Goal: Task Accomplishment & Management: Complete application form

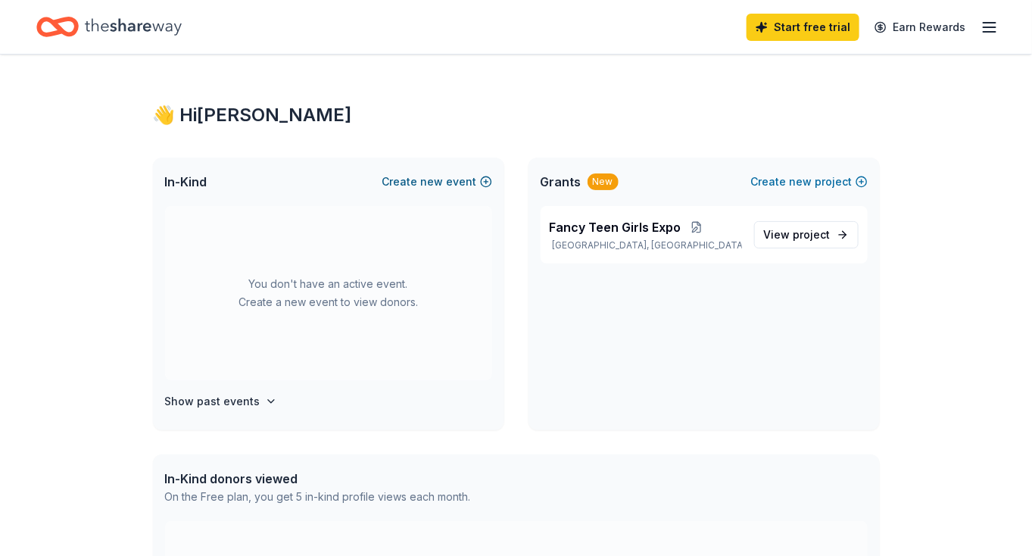
click at [444, 183] on span "new" at bounding box center [432, 182] width 23 height 18
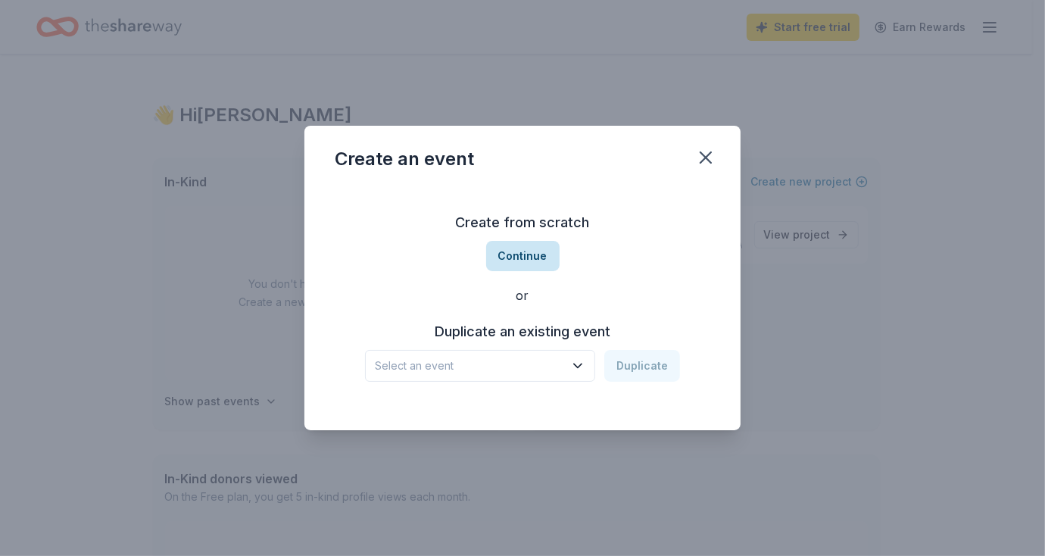
click at [523, 248] on button "Continue" at bounding box center [522, 256] width 73 height 30
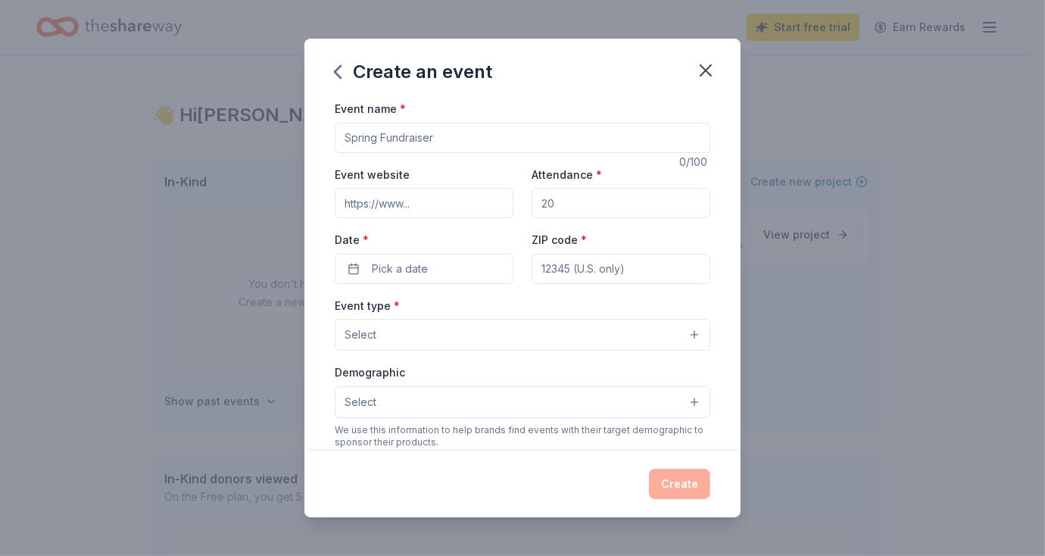
drag, startPoint x: 568, startPoint y: 204, endPoint x: 517, endPoint y: 211, distance: 52.0
click at [517, 211] on div "Event website Attendance * Date * Pick a date ZIP code *" at bounding box center [523, 224] width 376 height 119
type input "300"
click at [392, 207] on input "Event website" at bounding box center [424, 203] width 179 height 30
type input "[DOMAIN_NAME]"
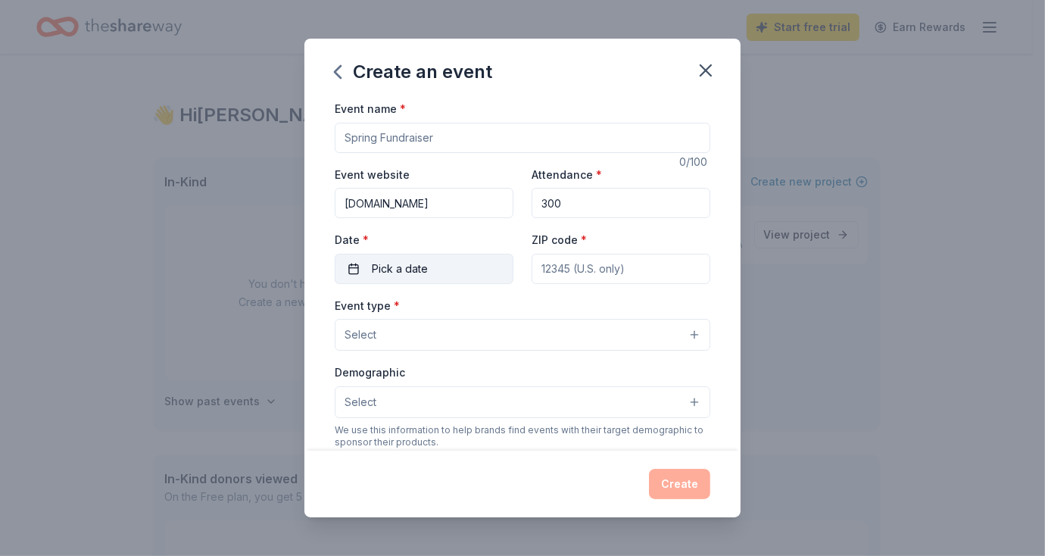
click at [434, 274] on button "Pick a date" at bounding box center [424, 269] width 179 height 30
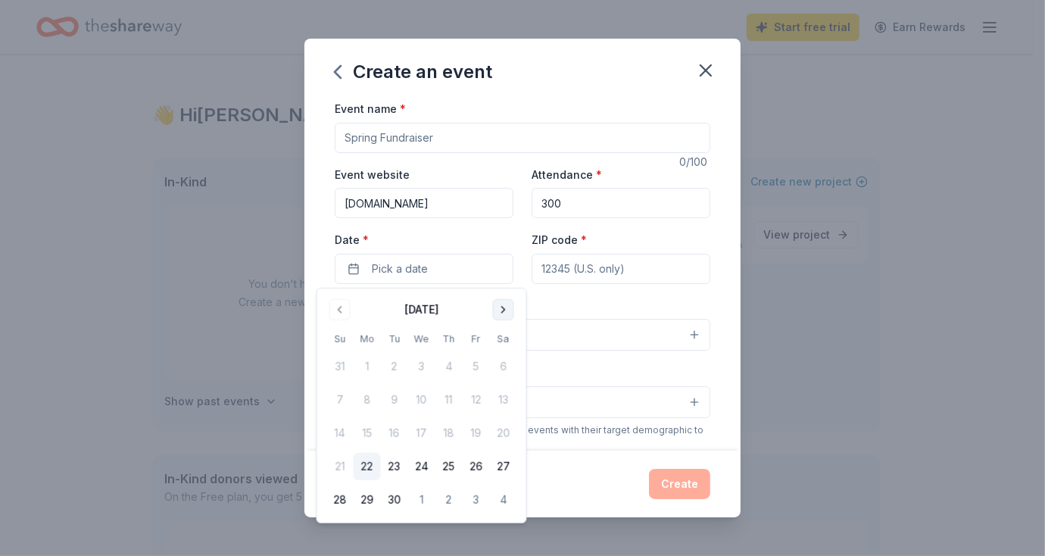
click at [511, 304] on button "Go to next month" at bounding box center [503, 309] width 21 height 21
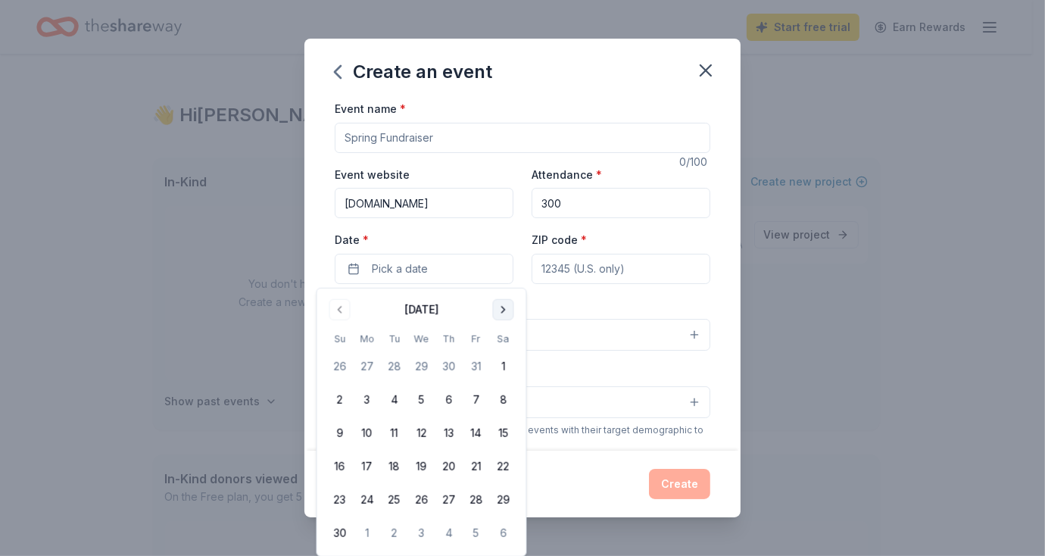
click at [511, 304] on button "Go to next month" at bounding box center [503, 309] width 21 height 21
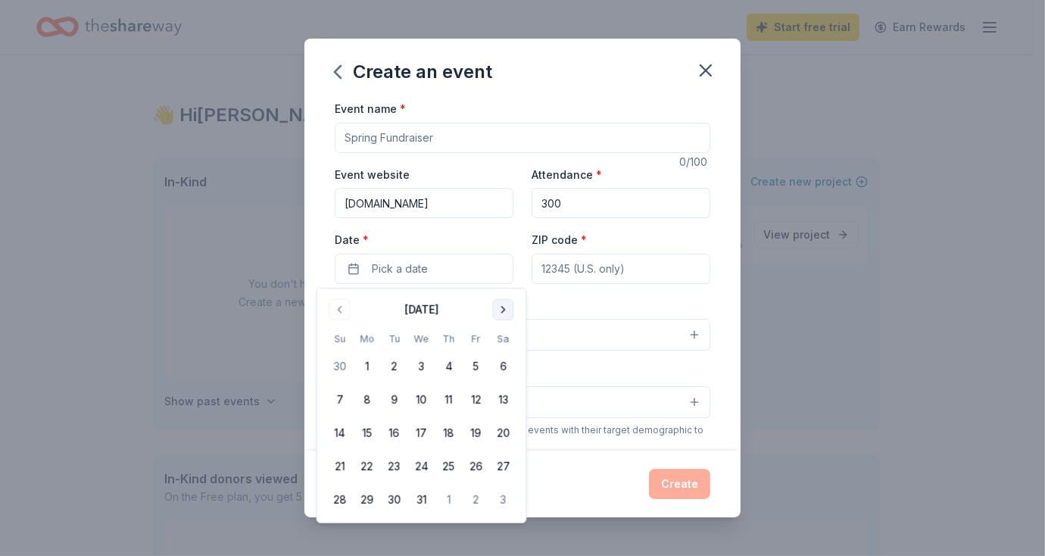
click at [511, 304] on button "Go to next month" at bounding box center [503, 309] width 21 height 21
click at [498, 474] on button "28" at bounding box center [503, 466] width 27 height 27
click at [671, 262] on input "ZIP code *" at bounding box center [621, 269] width 179 height 30
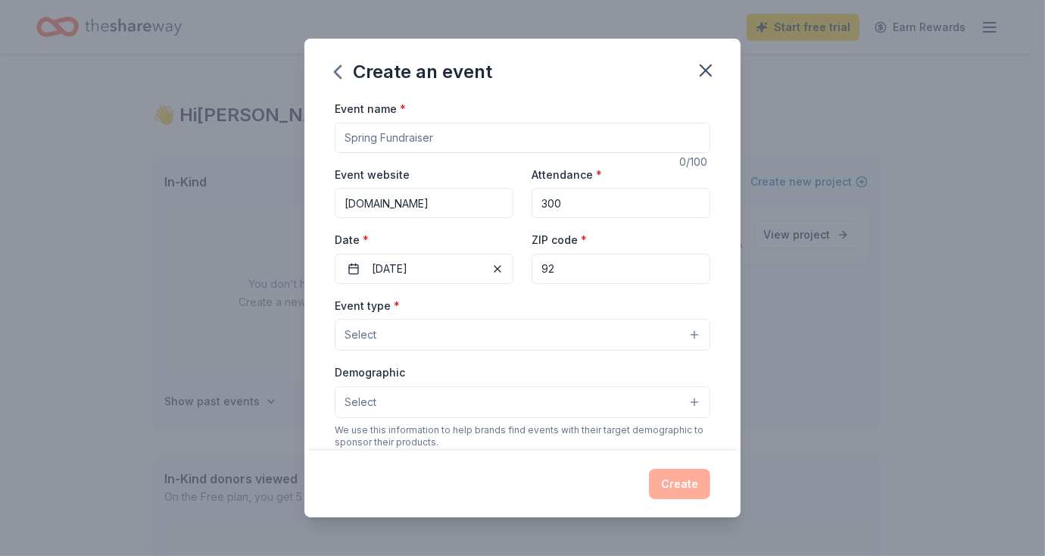
type input "92"
click at [478, 351] on div "Event type * Select Demographic Select We use this information to help brands f…" at bounding box center [523, 455] width 376 height 319
click at [480, 344] on button "Select" at bounding box center [523, 335] width 376 height 32
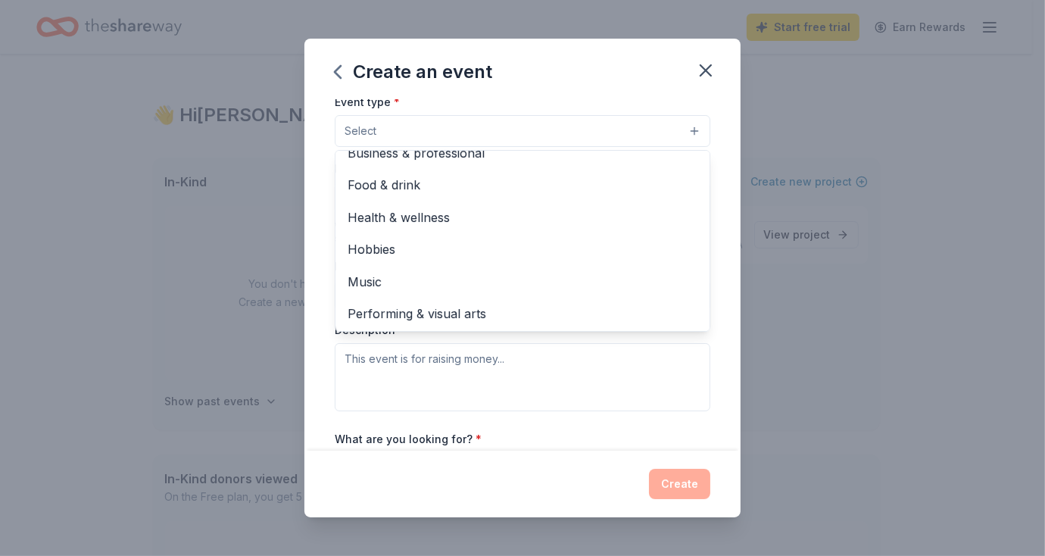
scroll to position [202, 0]
click at [473, 323] on span "Performing & visual arts" at bounding box center [523, 315] width 350 height 20
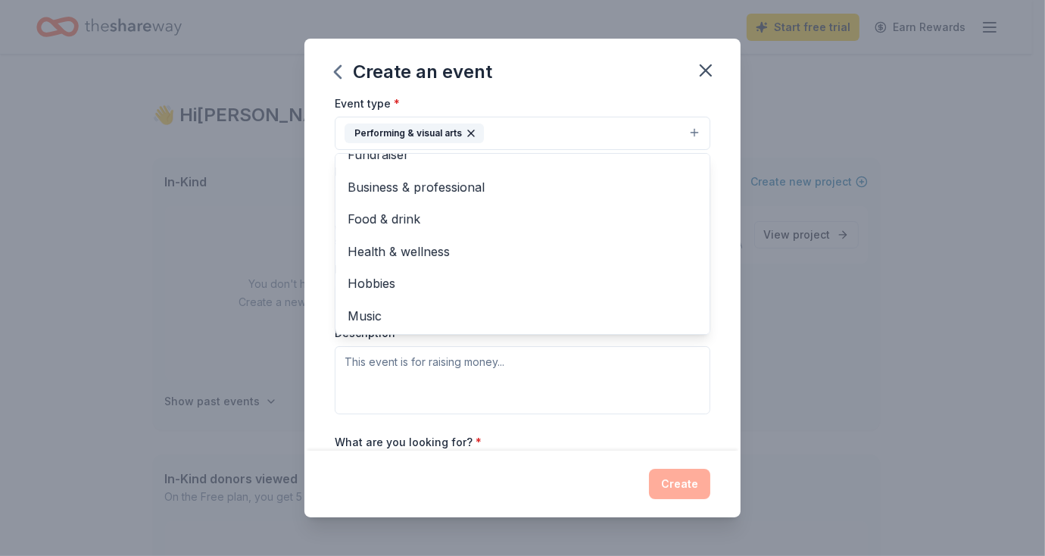
scroll to position [17, 0]
click at [694, 127] on button "Performing & visual arts" at bounding box center [523, 133] width 376 height 33
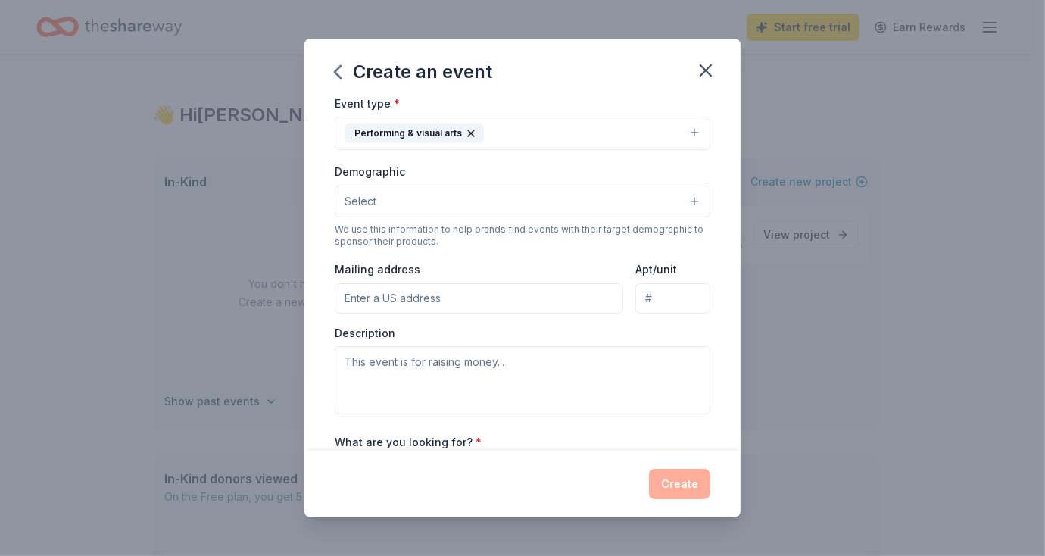
click at [683, 192] on button "Select" at bounding box center [523, 202] width 376 height 32
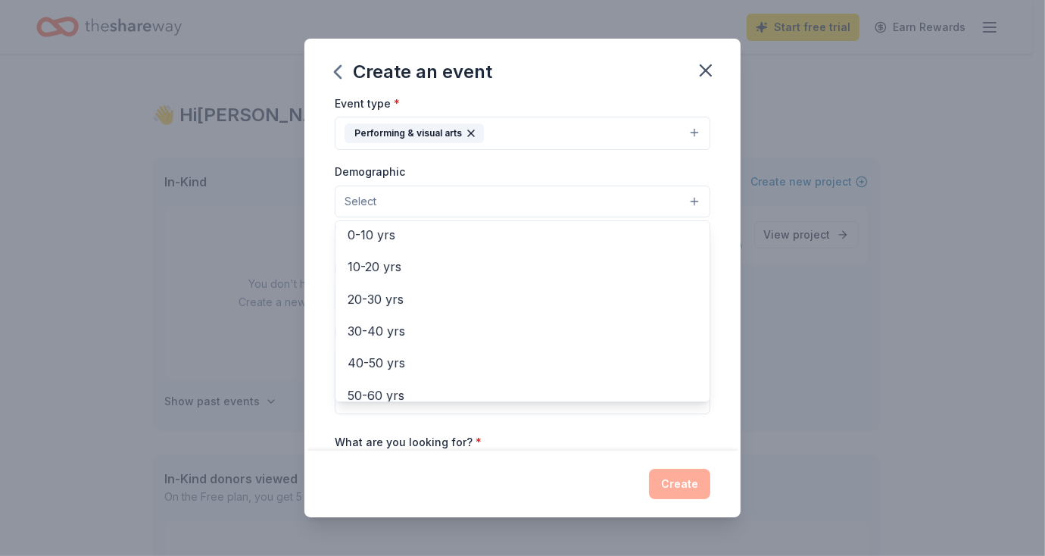
scroll to position [134, 0]
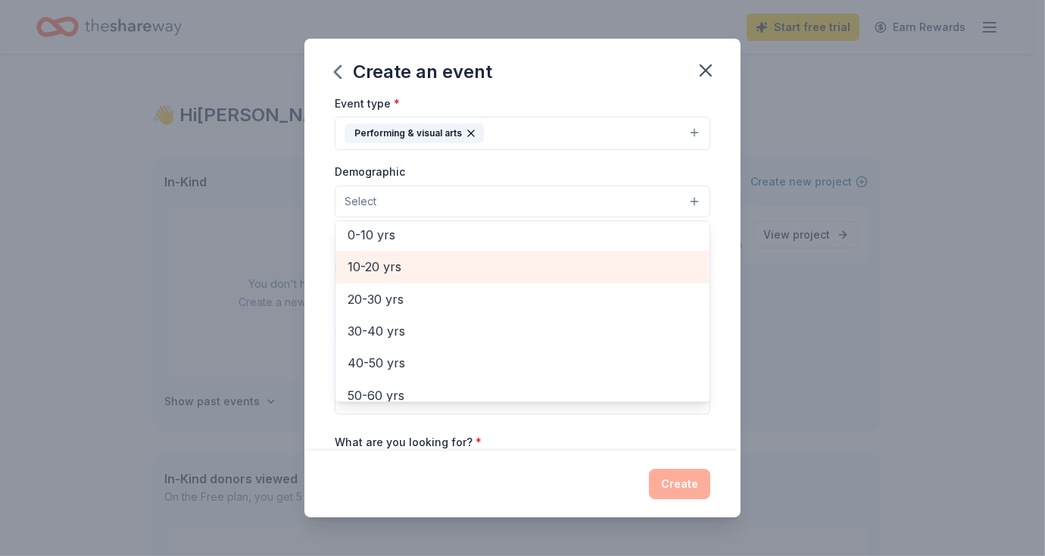
click at [407, 275] on div "10-20 yrs" at bounding box center [523, 267] width 374 height 32
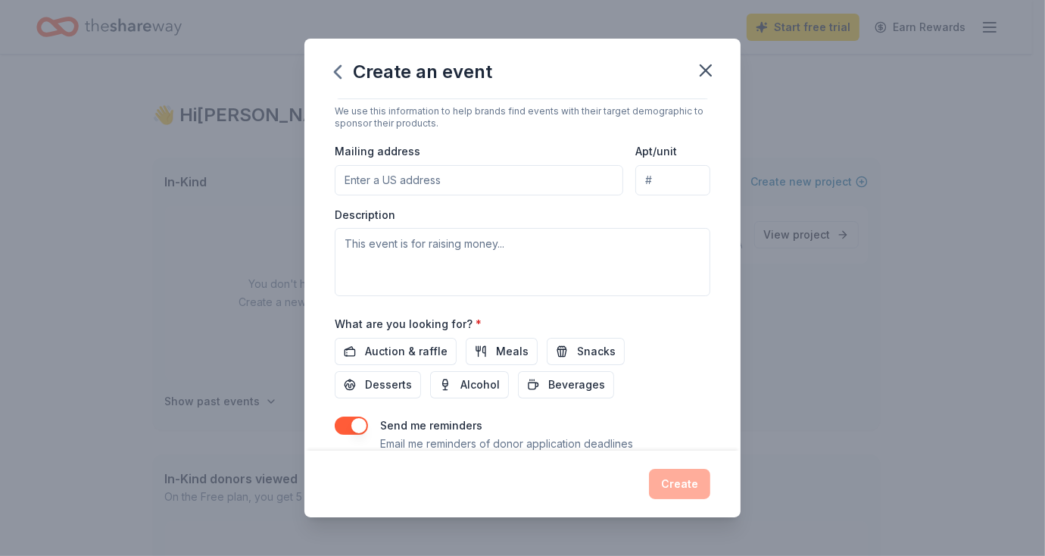
scroll to position [323, 0]
click at [423, 351] on span "Auction & raffle" at bounding box center [406, 350] width 83 height 18
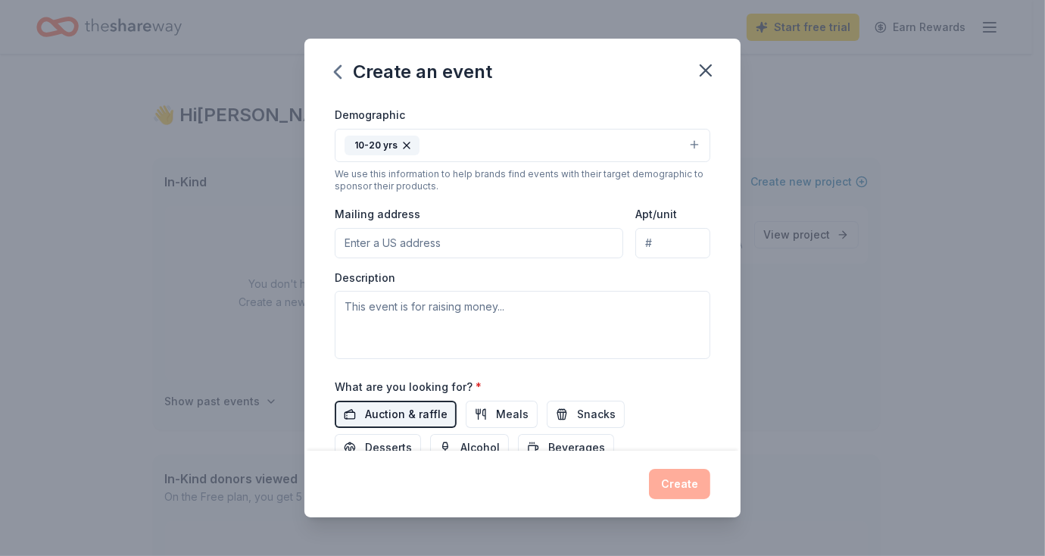
scroll to position [258, 0]
click at [438, 247] on input "Mailing address" at bounding box center [479, 245] width 289 height 30
click at [382, 319] on textarea at bounding box center [523, 326] width 376 height 68
paste textarea "This was a fun and exciting event with an opportunity for youth and adult atten…"
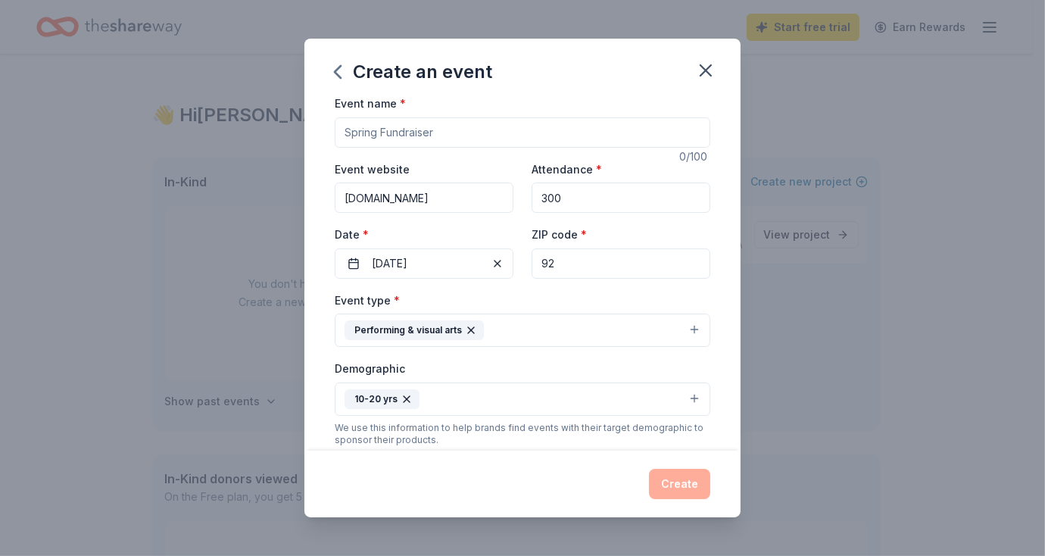
scroll to position [0, 0]
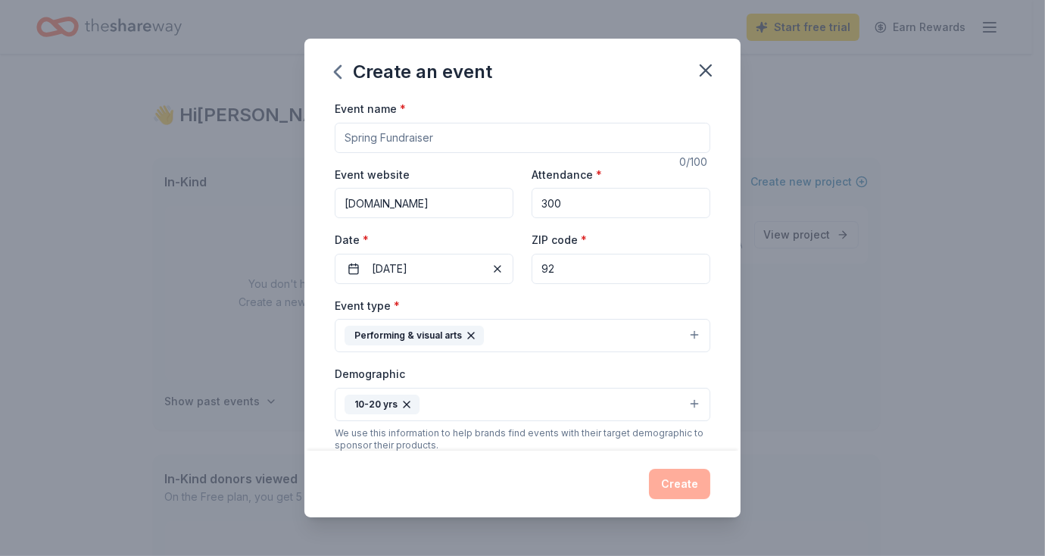
type textarea "This was a fun and exciting event with an opportunity for youth and adult atten…"
click at [486, 140] on input "Event name *" at bounding box center [523, 138] width 376 height 30
type input "F.A.N.C.Y. Awards"
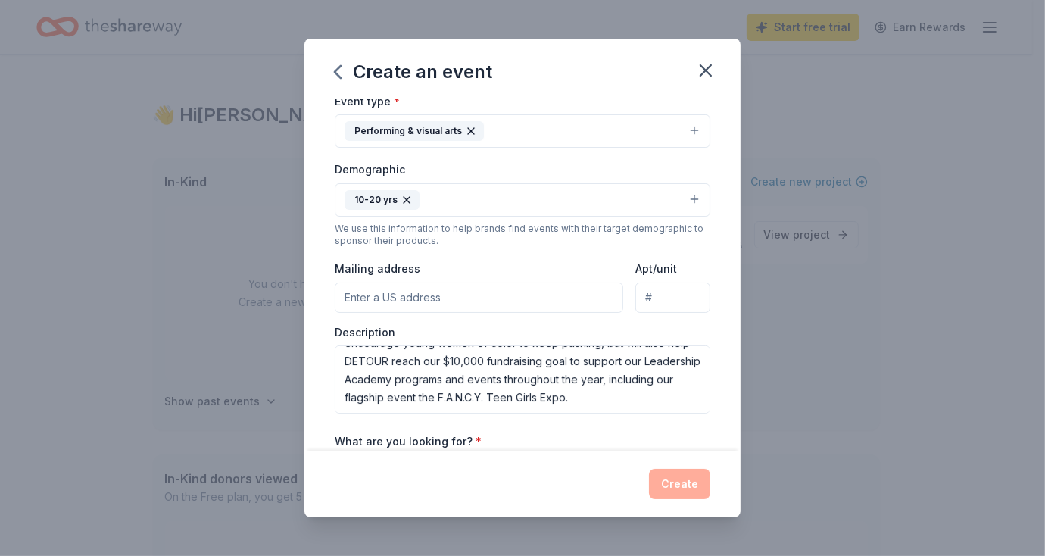
scroll to position [226, 0]
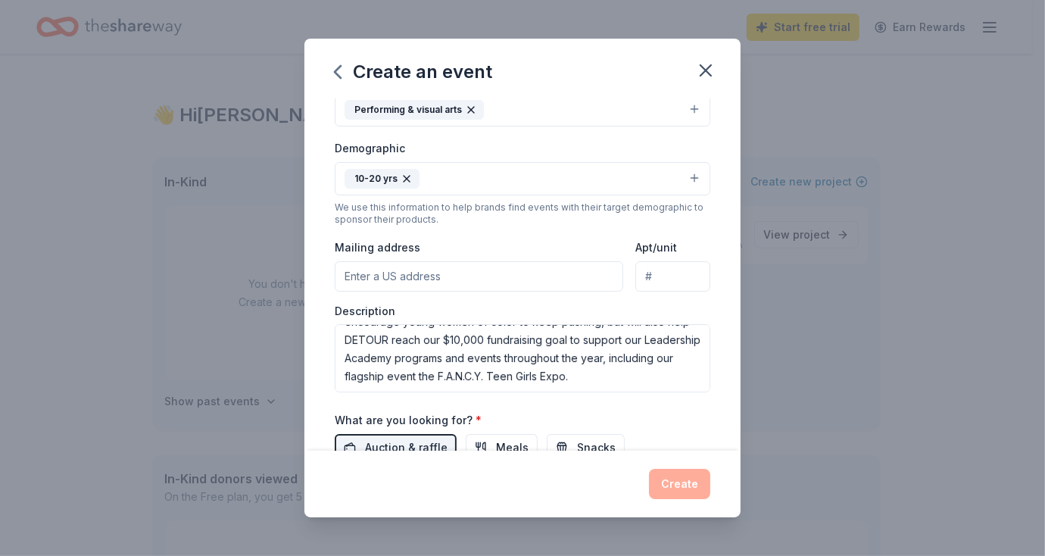
click at [428, 278] on input "Mailing address" at bounding box center [479, 276] width 289 height 30
click at [356, 337] on textarea "This was a fun and exciting event with an opportunity for youth and adult atten…" at bounding box center [523, 358] width 376 height 68
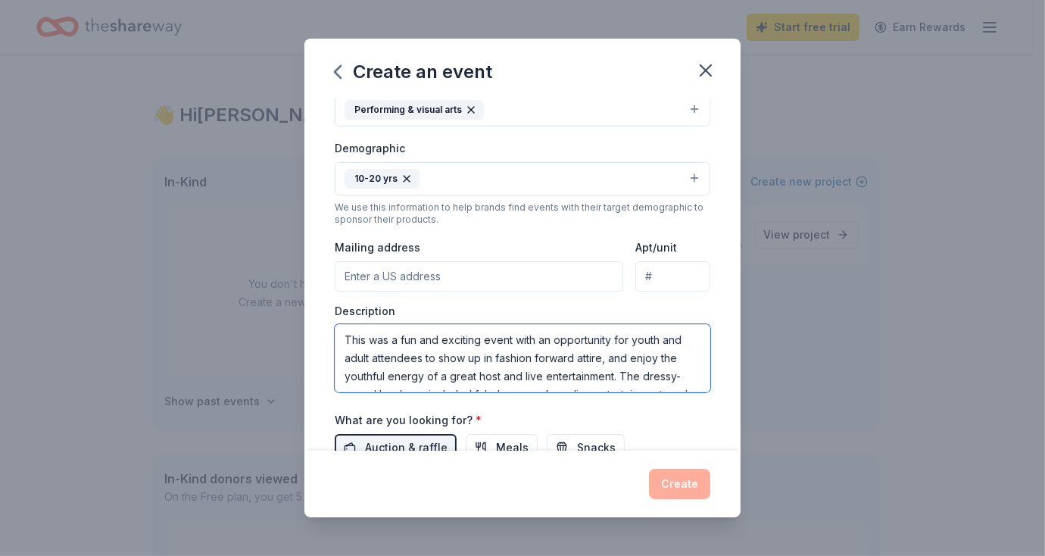
click at [382, 336] on textarea "This was a fun and exciting event with an opportunity for youth and adult atten…" at bounding box center [523, 358] width 376 height 68
drag, startPoint x: 367, startPoint y: 336, endPoint x: 389, endPoint y: 336, distance: 22.0
click at [389, 336] on textarea "This is a fun and exciting event with an opportunity for youth and adult attend…" at bounding box center [523, 358] width 376 height 68
click at [482, 337] on textarea "This fun and exciting event with an opportunity for youth and adult attendees t…" at bounding box center [523, 358] width 376 height 68
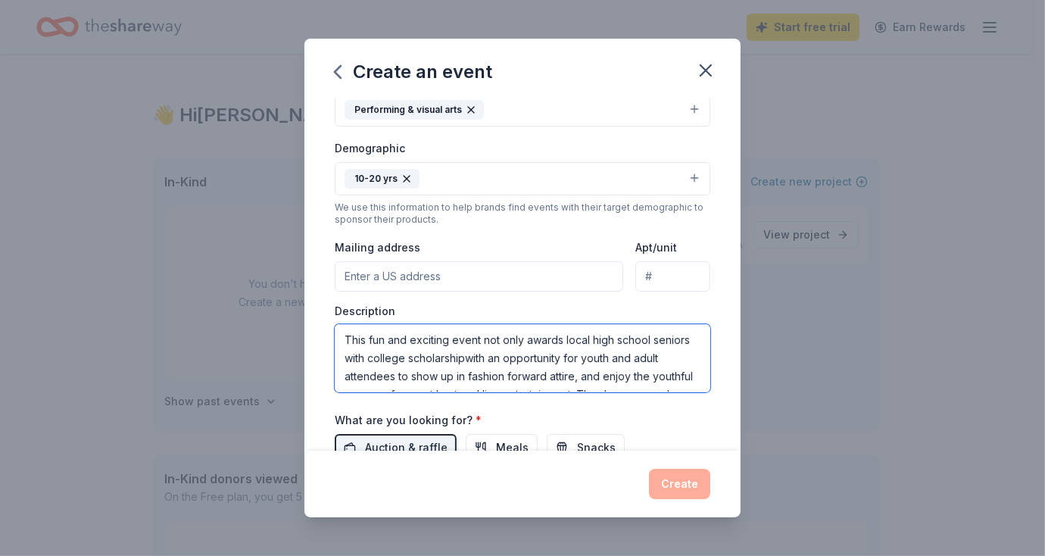
click at [418, 355] on textarea "This fun and exciting event not only awards local high school seniors with coll…" at bounding box center [523, 358] width 376 height 68
click at [466, 356] on textarea "This fun and exciting event not only awards local high school seniors with scho…" at bounding box center [523, 358] width 376 height 68
click at [588, 353] on textarea "This fun and exciting event not only awards local high school seniors with scho…" at bounding box center [523, 358] width 376 height 68
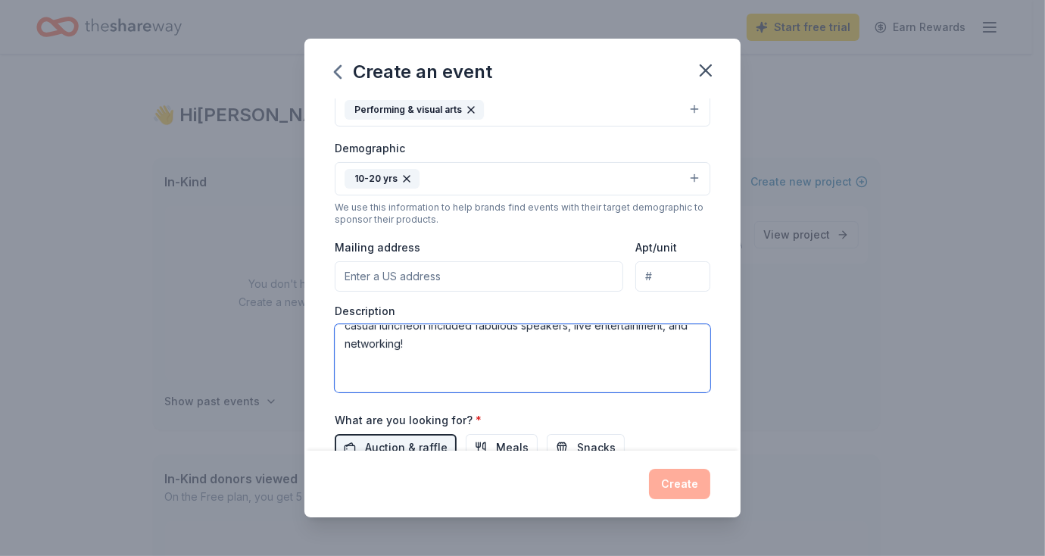
scroll to position [85, 0]
click at [594, 351] on textarea "This fun and exciting event not only awards local high school seniors with scho…" at bounding box center [523, 358] width 376 height 68
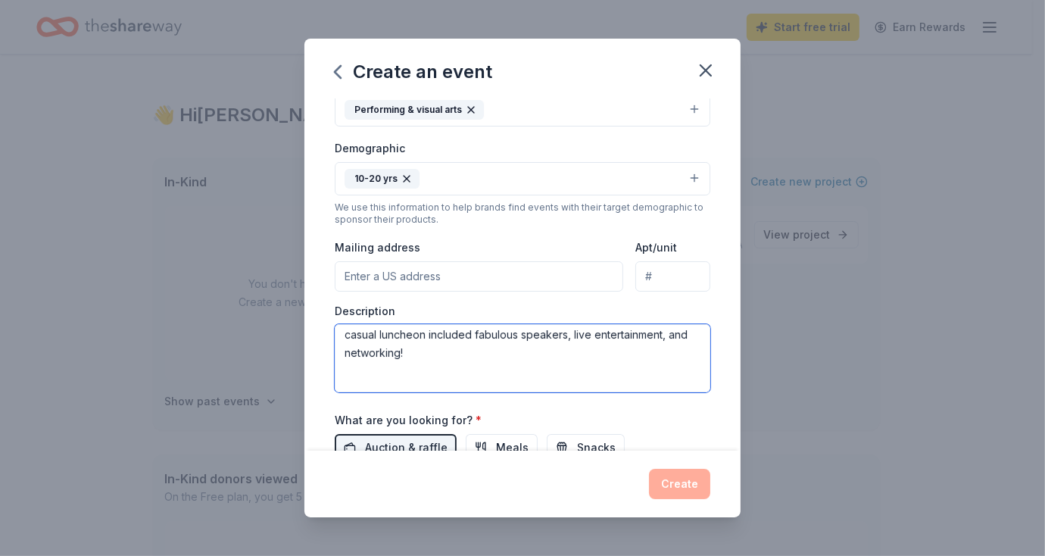
drag, startPoint x: 476, startPoint y: 329, endPoint x: 511, endPoint y: 330, distance: 34.1
click at [511, 330] on textarea "This fun and exciting event not only awards local high school seniors with scho…" at bounding box center [523, 358] width 376 height 68
click at [558, 333] on textarea "This fun and exciting event not only awards local high school seniors with scho…" at bounding box center [523, 358] width 376 height 68
click at [565, 333] on textarea "This fun and exciting event not only awards local high school seniors with scho…" at bounding box center [523, 358] width 376 height 68
click at [604, 333] on textarea "This fun and exciting event not only awards local high school seniors with scho…" at bounding box center [523, 358] width 376 height 68
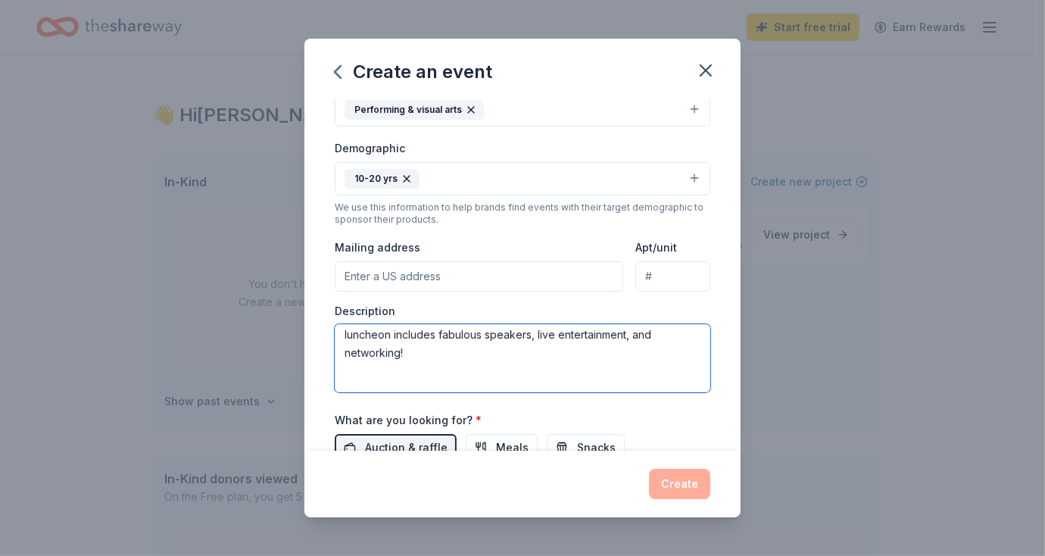
click at [604, 333] on textarea "This fun and exciting event not only awards local high school seniors with scho…" at bounding box center [523, 358] width 376 height 68
click at [434, 350] on textarea "This fun and exciting event not only awards local high school seniors with scho…" at bounding box center [523, 358] width 376 height 68
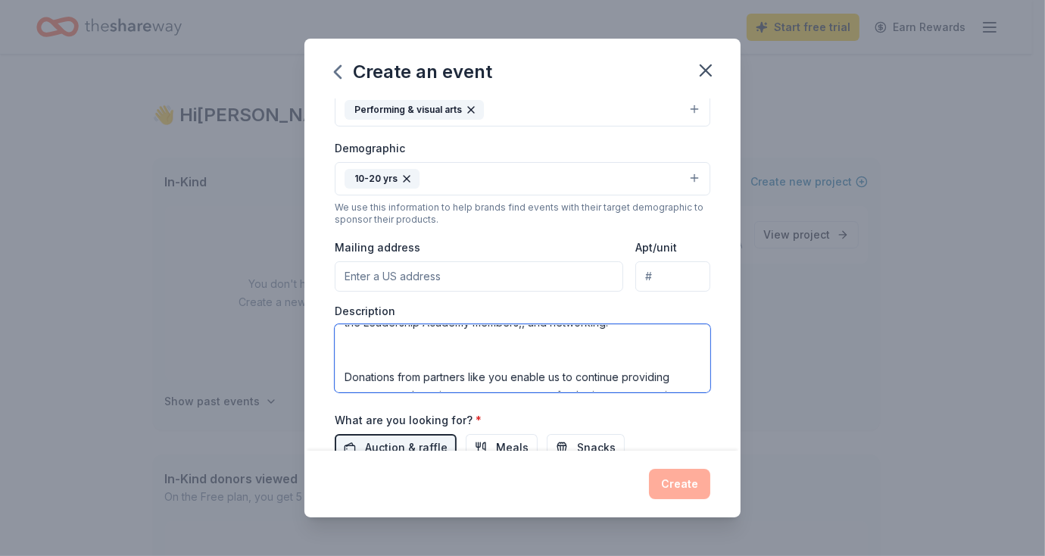
click at [478, 336] on textarea "This fun and exciting event not only awards local high school seniors with scho…" at bounding box center [523, 358] width 376 height 68
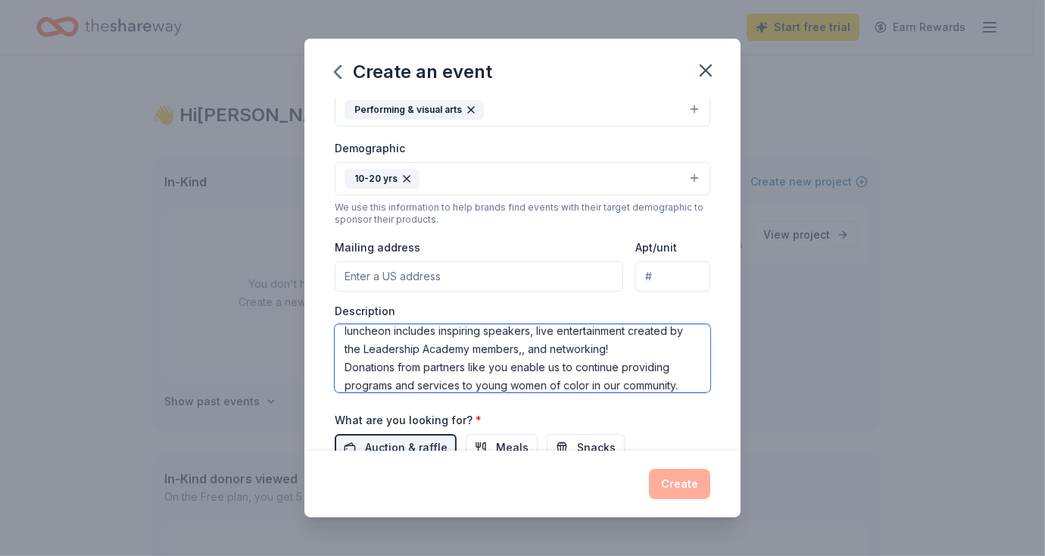
scroll to position [99, 0]
click at [395, 365] on textarea "This fun and exciting event not only awards local high school seniors with scho…" at bounding box center [523, 358] width 376 height 68
drag, startPoint x: 345, startPoint y: 363, endPoint x: 490, endPoint y: 363, distance: 144.7
click at [490, 363] on textarea "This fun and exciting event not only awards local high school seniors with scho…" at bounding box center [523, 358] width 376 height 68
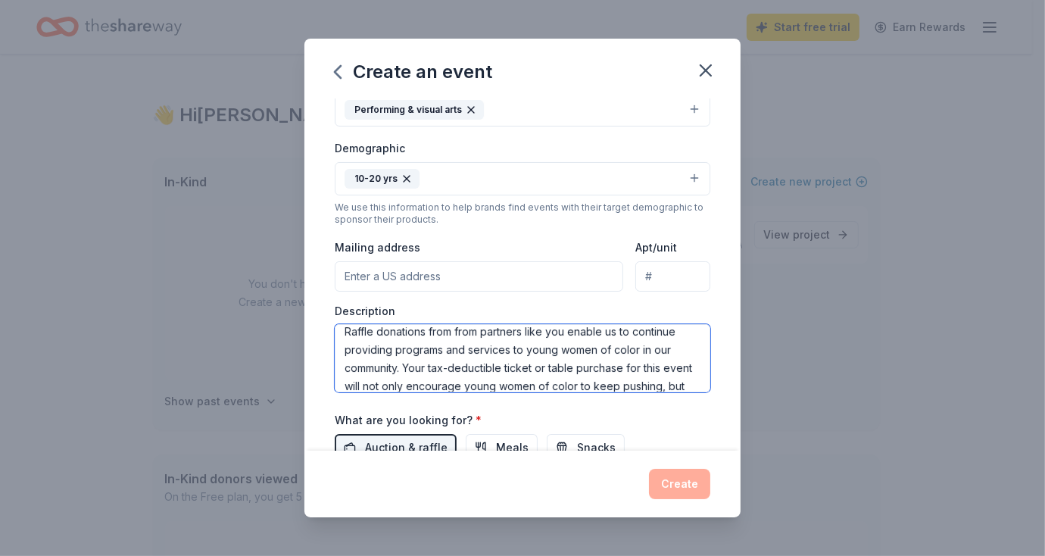
click at [560, 365] on textarea "This fun and exciting event not only awards local high school seniors with scho…" at bounding box center [523, 358] width 376 height 68
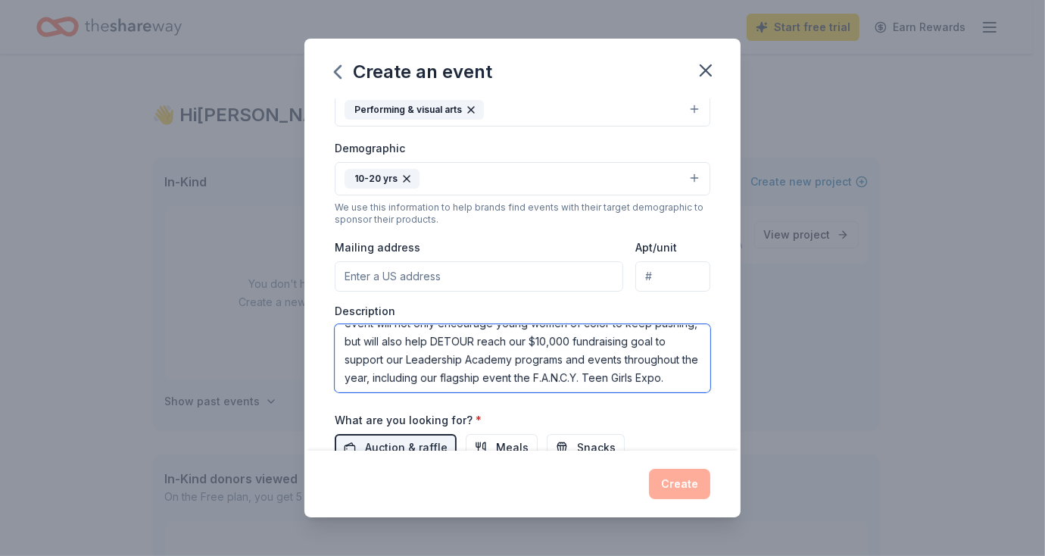
scroll to position [200, 0]
drag, startPoint x: 651, startPoint y: 364, endPoint x: 372, endPoint y: 336, distance: 281.0
click at [372, 336] on textarea "This fun and exciting event not only awards local high school seniors with scho…" at bounding box center [523, 358] width 376 height 68
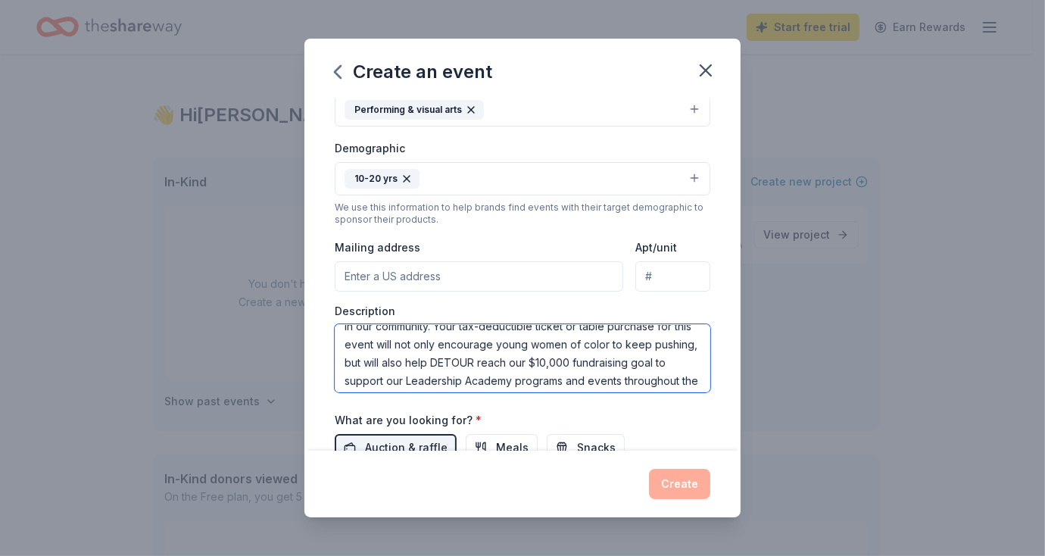
scroll to position [159, 0]
click at [442, 344] on textarea "This fun and exciting event not only awards local high school seniors with scho…" at bounding box center [523, 358] width 376 height 68
click at [652, 324] on textarea "This fun and exciting event not only awards local high school seniors with scho…" at bounding box center [523, 358] width 376 height 68
drag, startPoint x: 383, startPoint y: 341, endPoint x: 341, endPoint y: 338, distance: 41.8
click at [341, 338] on textarea "This fun and exciting event not only awards local high school seniors with scho…" at bounding box center [523, 358] width 376 height 68
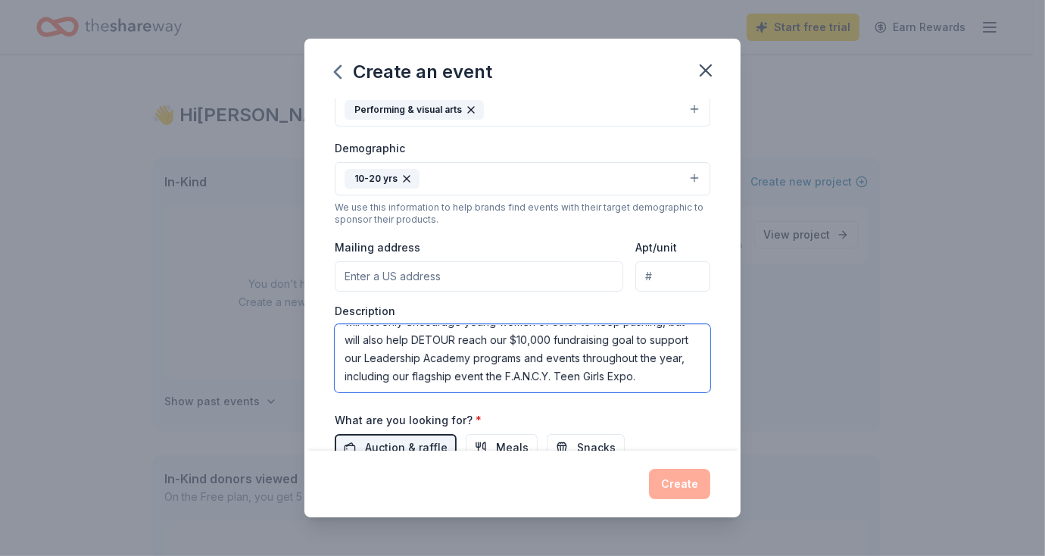
scroll to position [187, 0]
drag, startPoint x: 429, startPoint y: 346, endPoint x: 680, endPoint y: 354, distance: 250.8
click at [680, 354] on textarea "This fun and exciting event not only awards local high school seniors with scho…" at bounding box center [523, 358] width 376 height 68
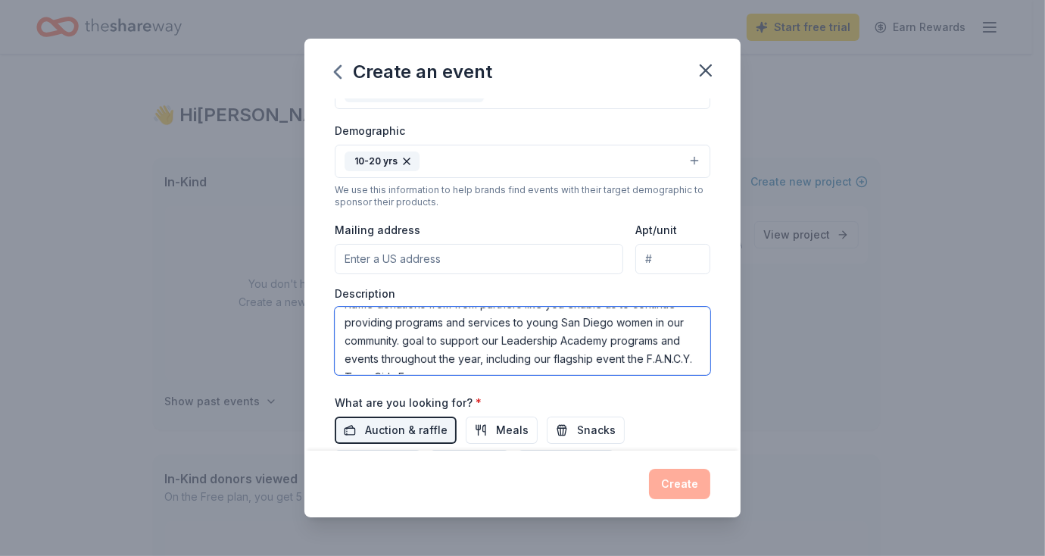
drag, startPoint x: 511, startPoint y: 338, endPoint x: 503, endPoint y: 362, distance: 25.6
click at [503, 362] on textarea "This fun and exciting event not only awards local high school seniors with scho…" at bounding box center [523, 341] width 376 height 68
click at [388, 357] on textarea "This fun and exciting event not only awards local high school seniors with scho…" at bounding box center [523, 341] width 376 height 68
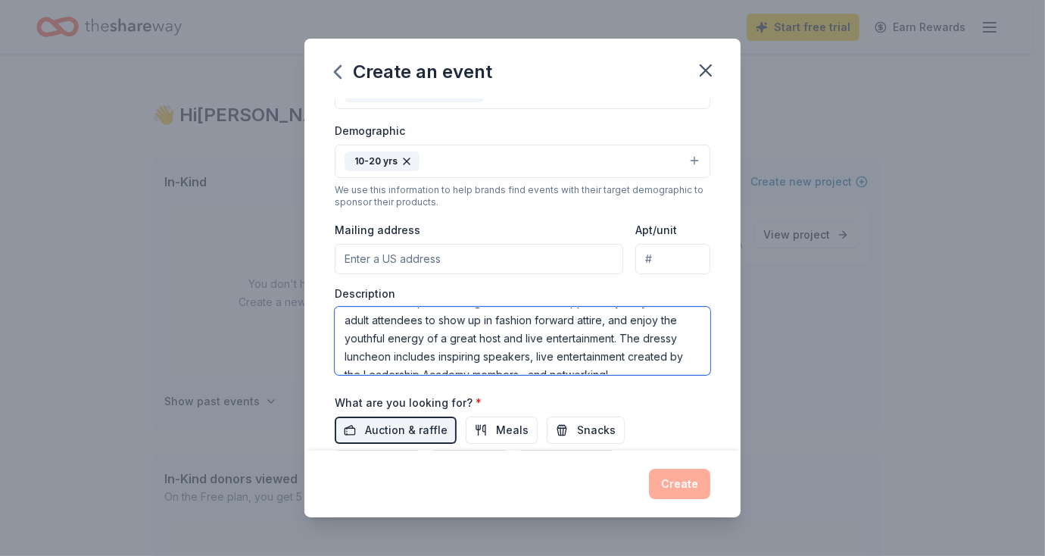
scroll to position [0, 0]
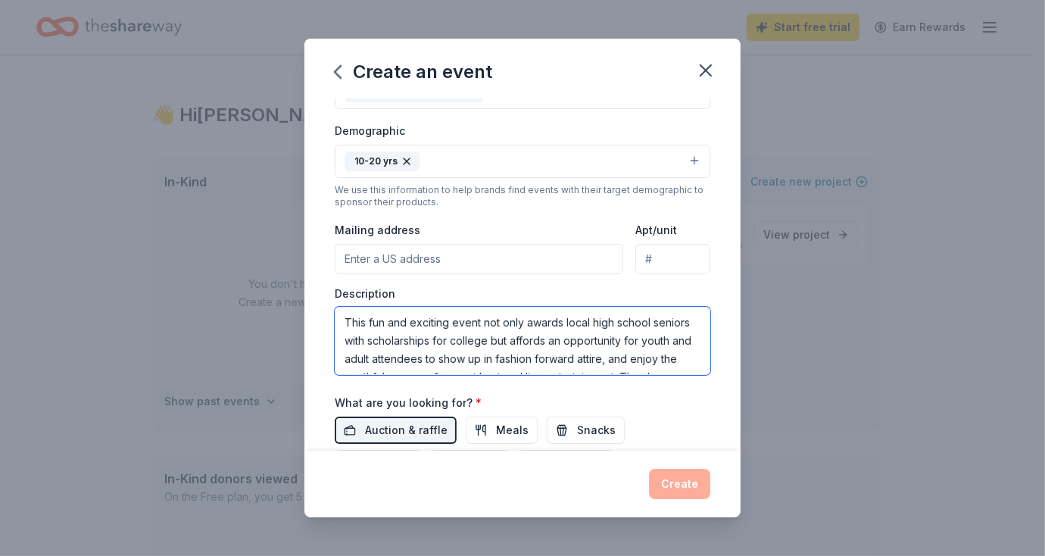
click at [368, 319] on textarea "This fun and exciting event not only awards local high school seniors with scho…" at bounding box center [523, 341] width 376 height 68
click at [367, 318] on textarea "This fun and exciting event not only awards local high school seniors with scho…" at bounding box center [523, 341] width 376 height 68
click at [431, 319] on textarea "This Scholarship award Luncheon is a fun and exciting event not only awards loc…" at bounding box center [523, 341] width 376 height 68
click at [436, 322] on textarea "This Scholarship award Luncheon is a fun and exciting event not only awards loc…" at bounding box center [523, 341] width 376 height 68
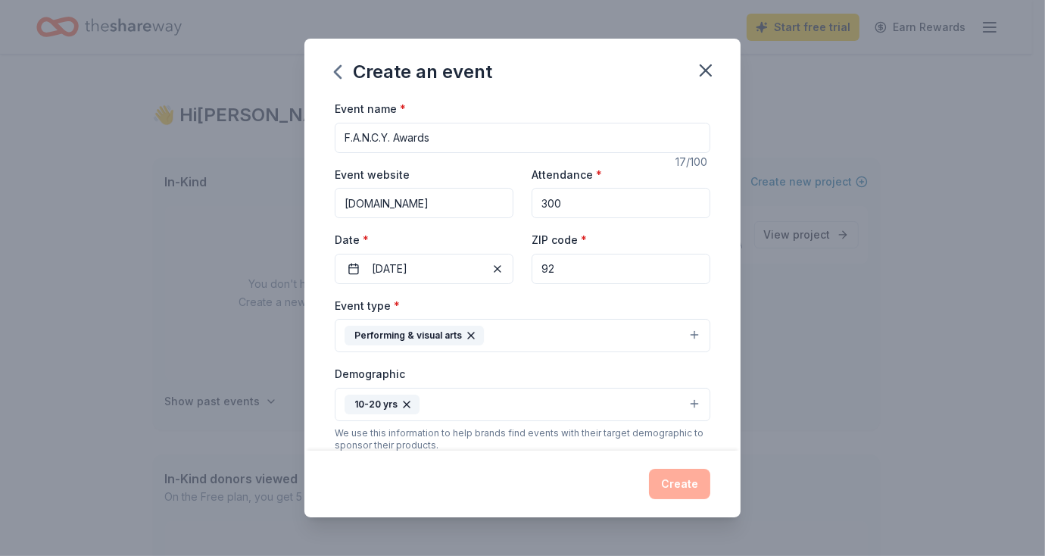
type textarea "This Scholarship Award Luncheon is a fun and exciting event not only awards loc…"
click at [400, 137] on input "F.A.N.C.Y. Awards" at bounding box center [523, 138] width 376 height 30
click at [510, 142] on input "F.A.N.C.Y. Scholarship Awards" at bounding box center [523, 138] width 376 height 30
type input "F.A.N.C.Y. Scholarship Awards & Luncheon"
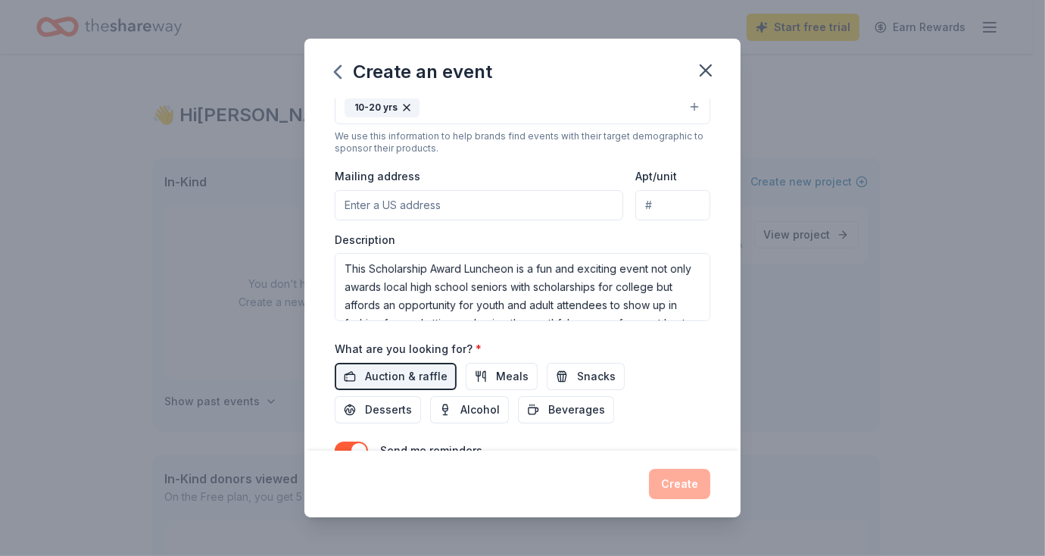
scroll to position [303, 0]
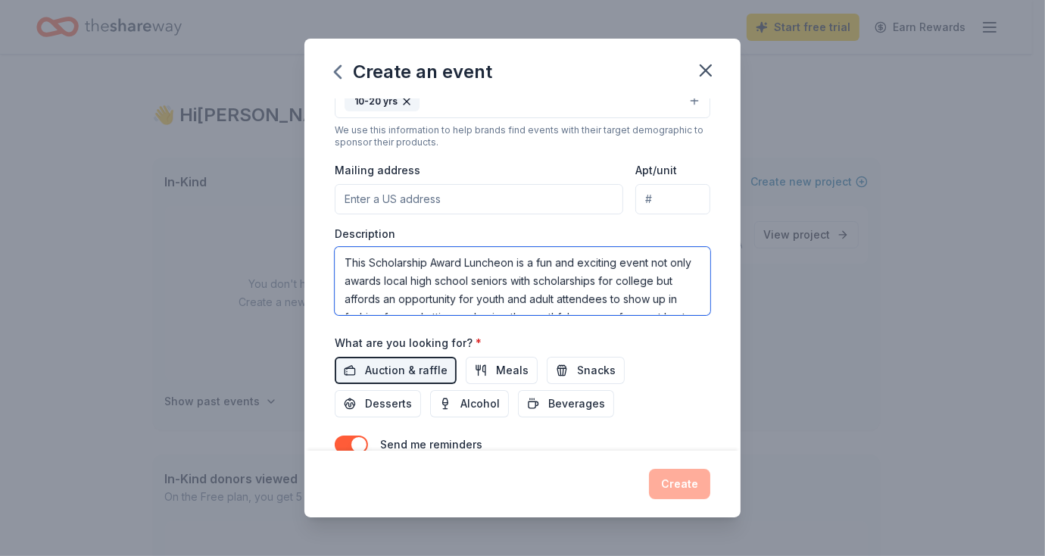
click at [652, 261] on textarea "This Scholarship Award Luncheon is a fun and exciting event not only awards loc…" at bounding box center [523, 281] width 376 height 68
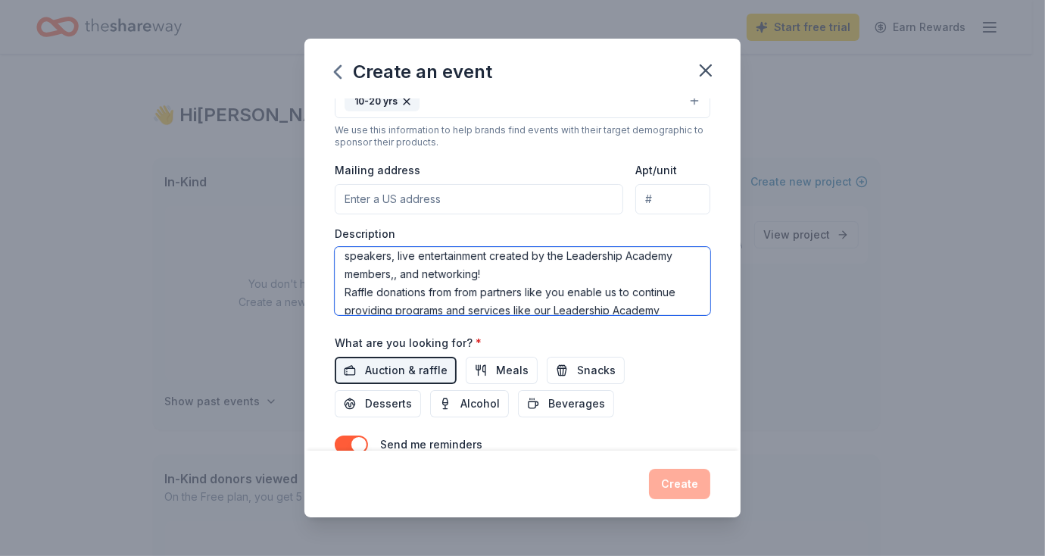
scroll to position [101, 0]
click at [538, 268] on textarea "This Scholarship Award Luncheon is a fun and exciting event that not only award…" at bounding box center [523, 281] width 376 height 68
click at [509, 270] on textarea "This Scholarship Award Luncheon is a fun and exciting event that not only award…" at bounding box center [523, 281] width 376 height 68
drag, startPoint x: 532, startPoint y: 270, endPoint x: 617, endPoint y: 266, distance: 84.2
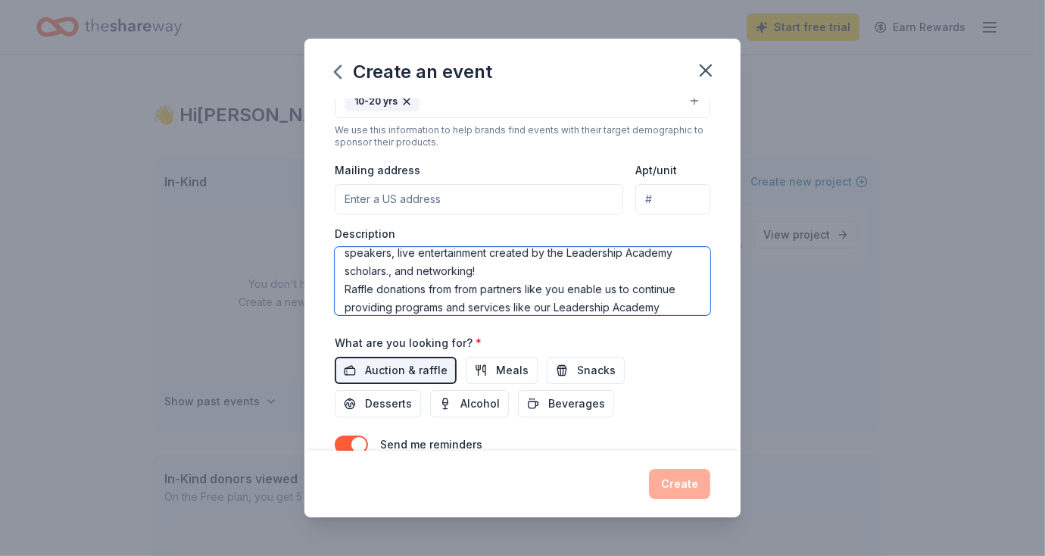
click at [617, 266] on textarea "This Scholarship Award Luncheon is a fun and exciting event that not only award…" at bounding box center [523, 281] width 376 height 68
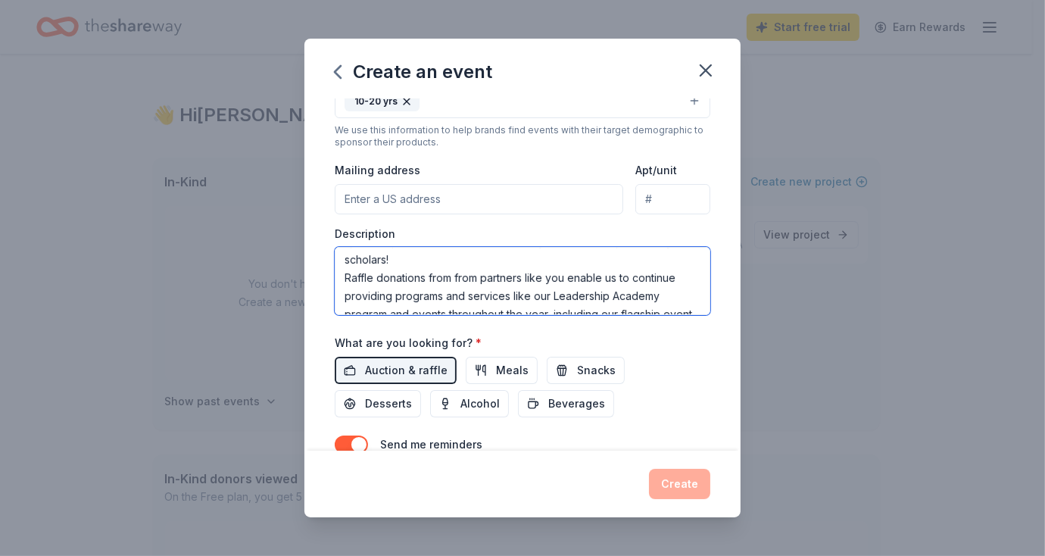
scroll to position [145, 0]
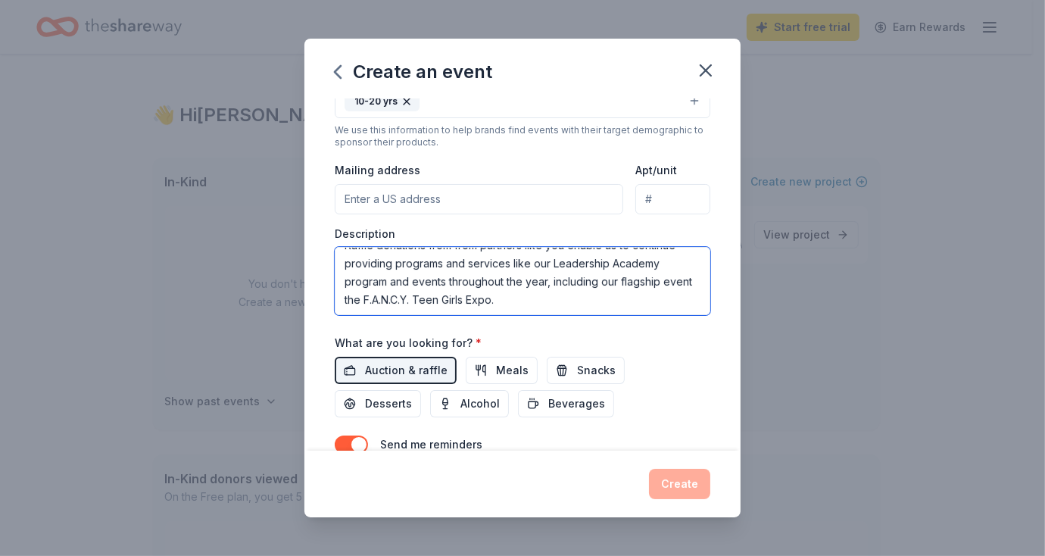
type textarea "This Scholarship Award Luncheon is a fun and exciting event that not only award…"
click at [418, 199] on input "Mailing address" at bounding box center [479, 199] width 289 height 30
paste input "[STREET_ADDRESS]"
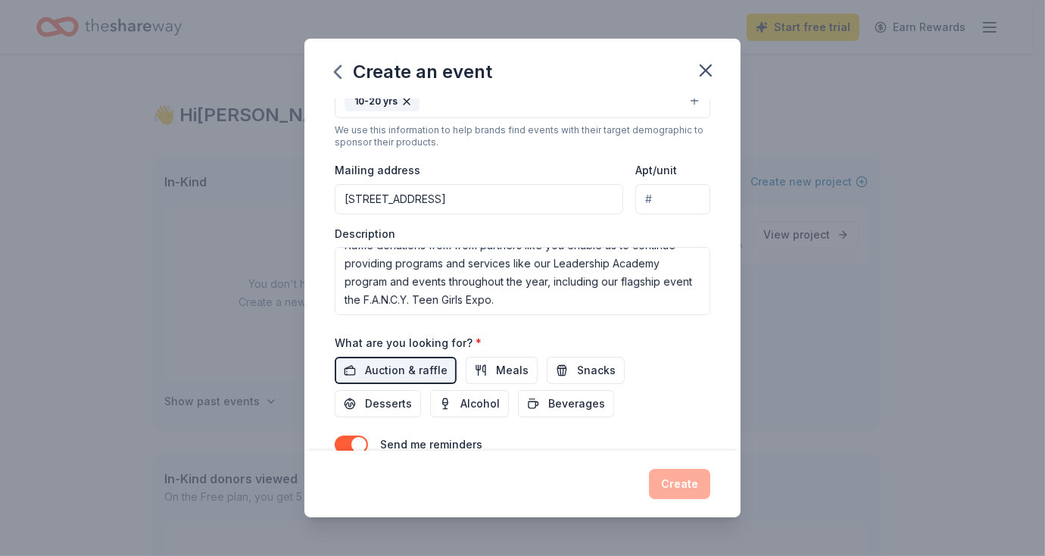
scroll to position [0, 4]
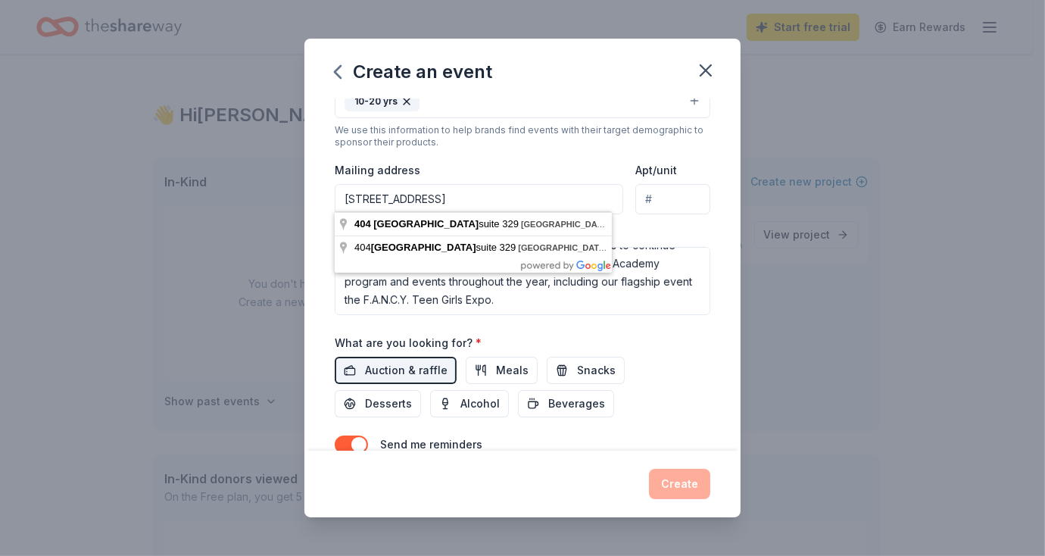
type input "[STREET_ADDRESS]"
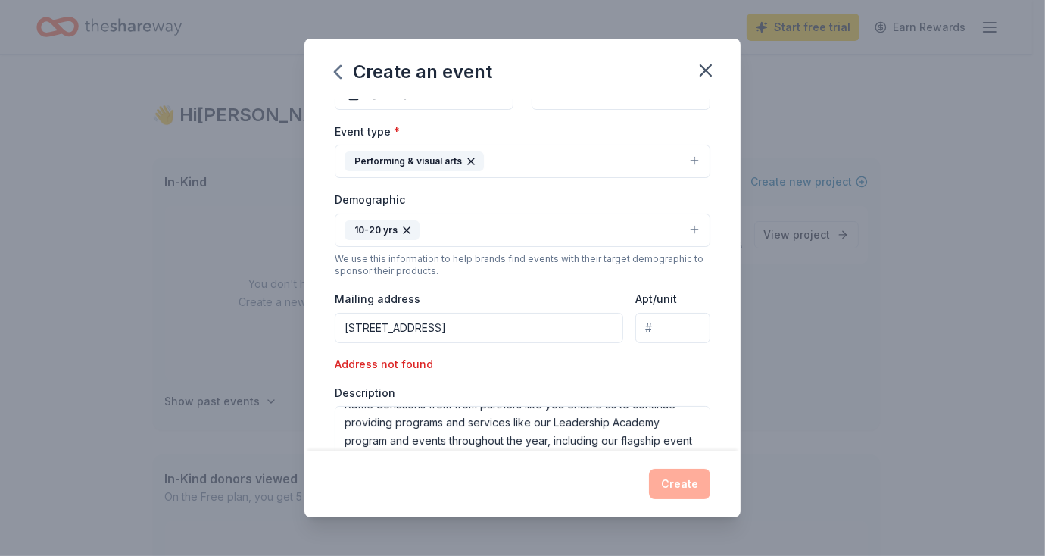
scroll to position [172, 0]
click at [681, 234] on button "10-20 yrs" at bounding box center [523, 232] width 376 height 33
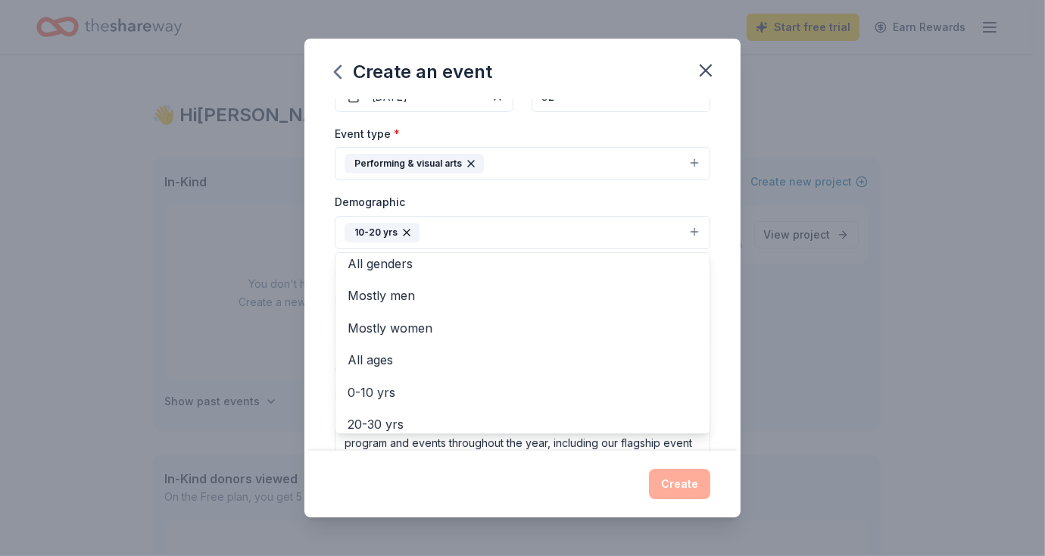
scroll to position [1, 0]
click at [414, 268] on span "All genders" at bounding box center [523, 271] width 350 height 20
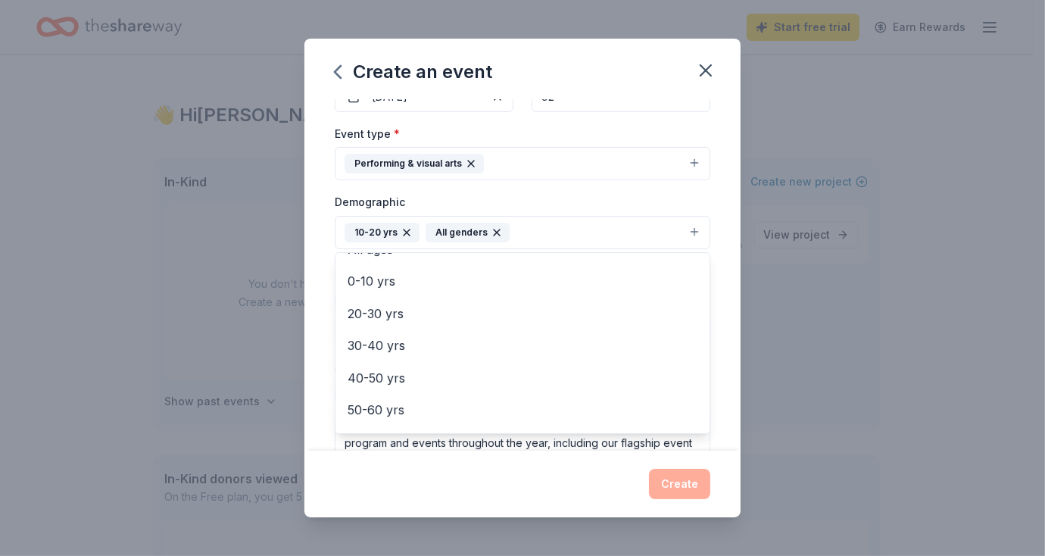
scroll to position [89, 0]
click at [401, 327] on div "30-40 yrs" at bounding box center [523, 343] width 374 height 32
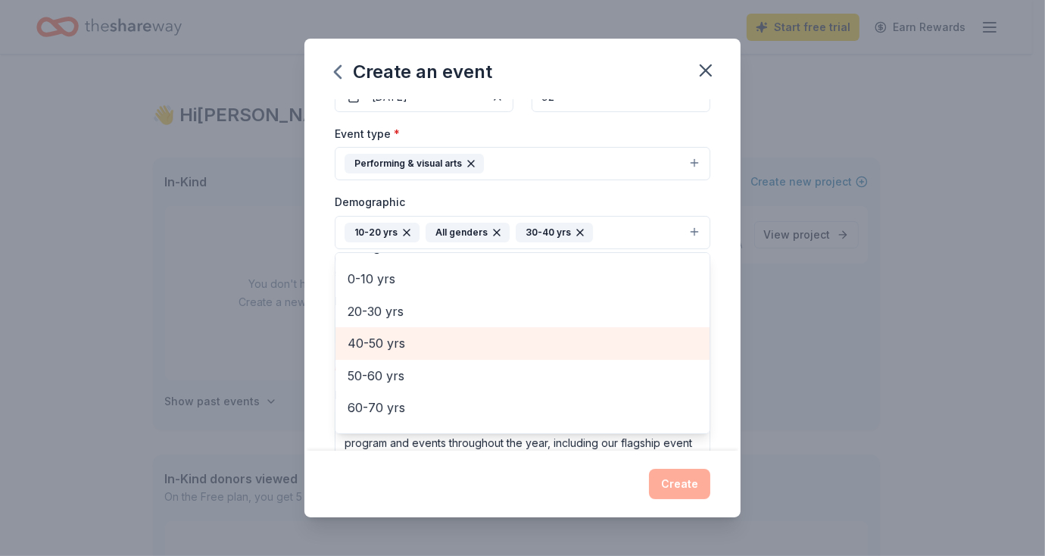
click at [393, 383] on div "50-60 yrs" at bounding box center [523, 376] width 374 height 32
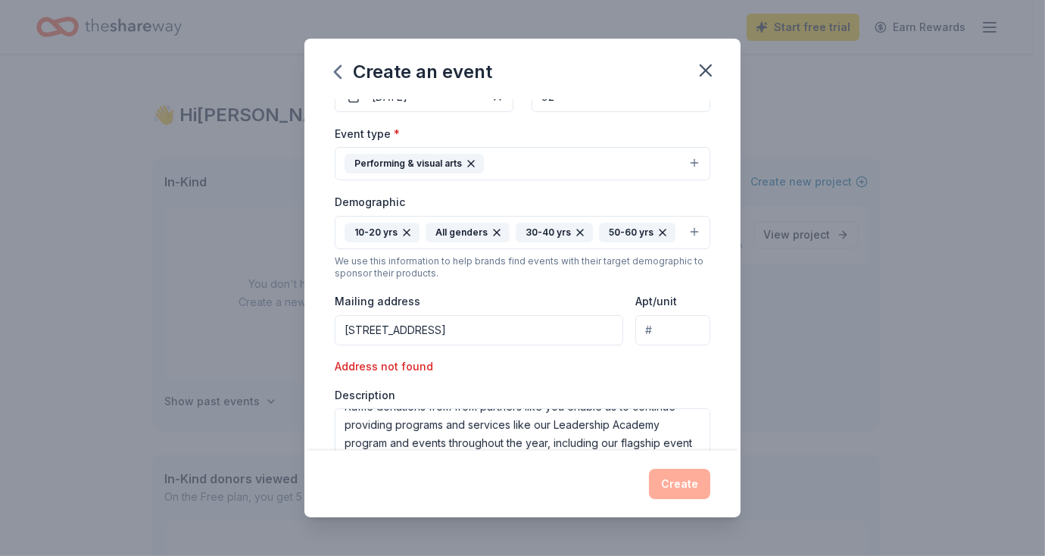
click at [401, 232] on icon "button" at bounding box center [407, 232] width 12 height 12
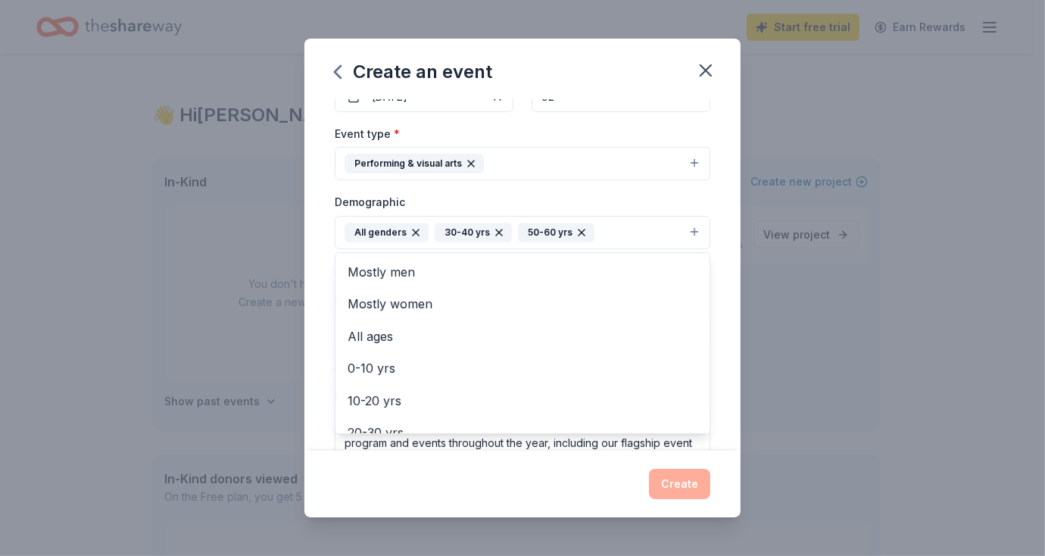
click at [400, 376] on div "0-10 yrs" at bounding box center [523, 368] width 374 height 32
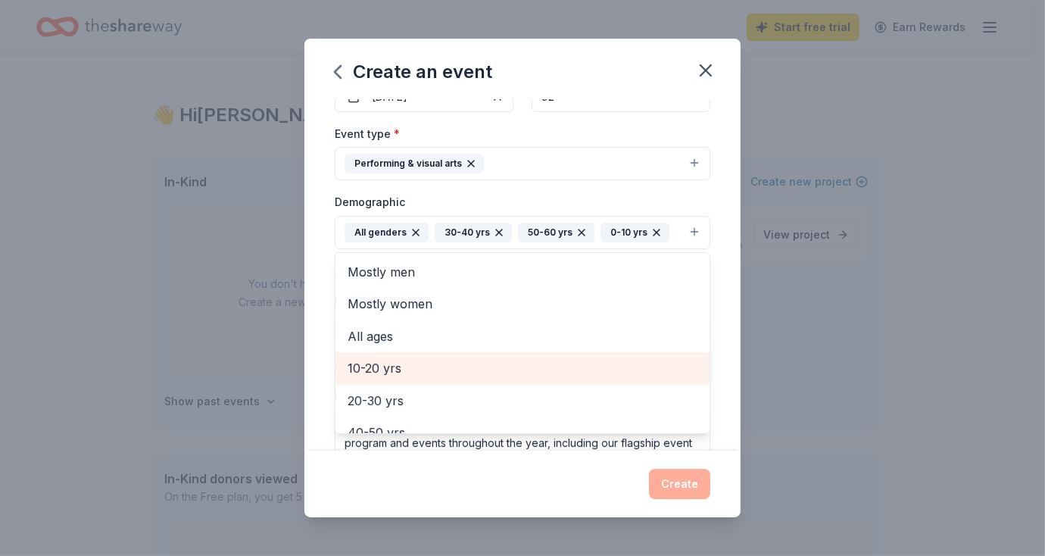
click at [401, 404] on span "20-30 yrs" at bounding box center [523, 401] width 350 height 20
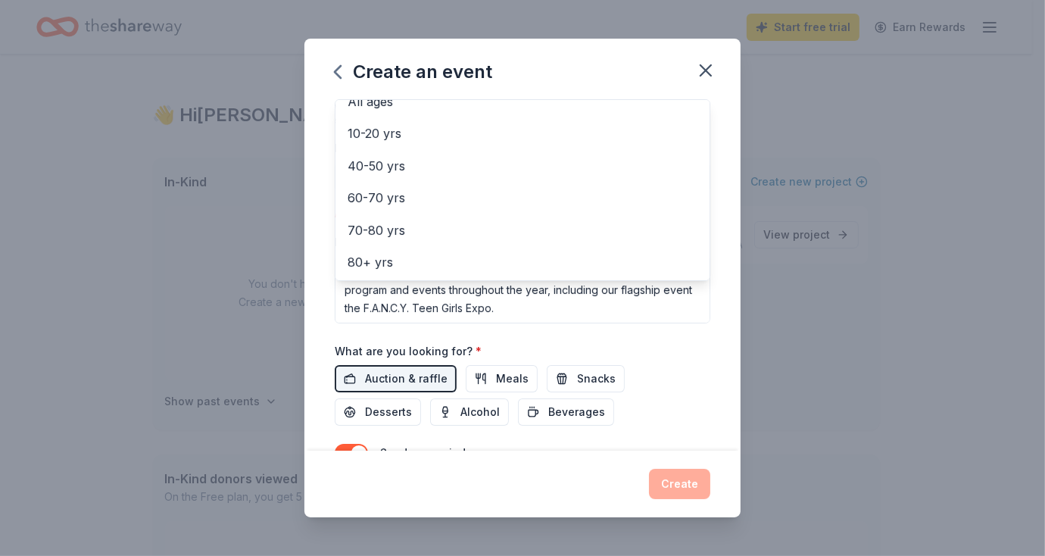
scroll to position [140, 0]
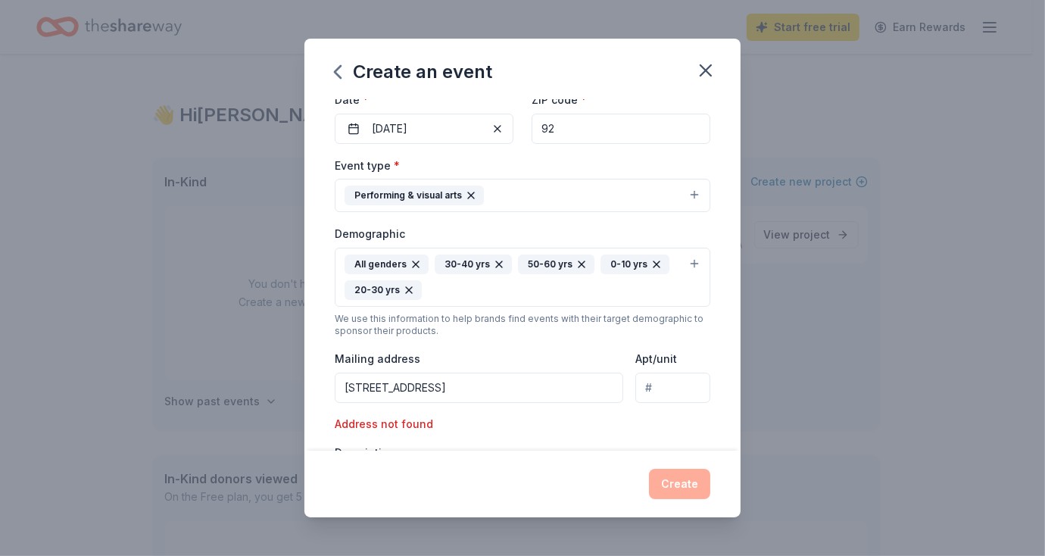
click at [684, 198] on button "Performing & visual arts" at bounding box center [523, 195] width 376 height 33
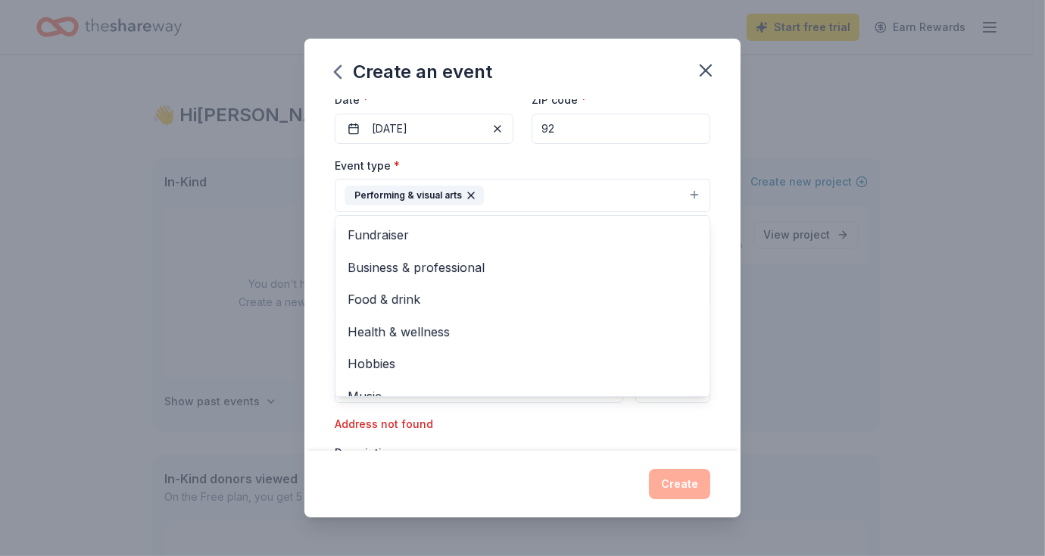
click at [499, 272] on span "Business & professional" at bounding box center [523, 268] width 350 height 20
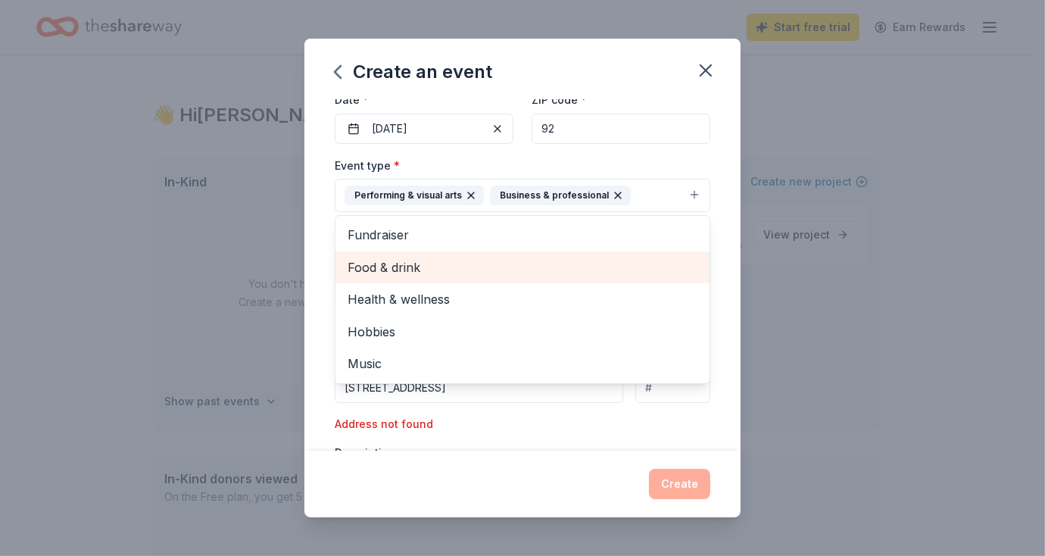
click at [692, 198] on button "Performing & visual arts Business & professional" at bounding box center [523, 195] width 376 height 33
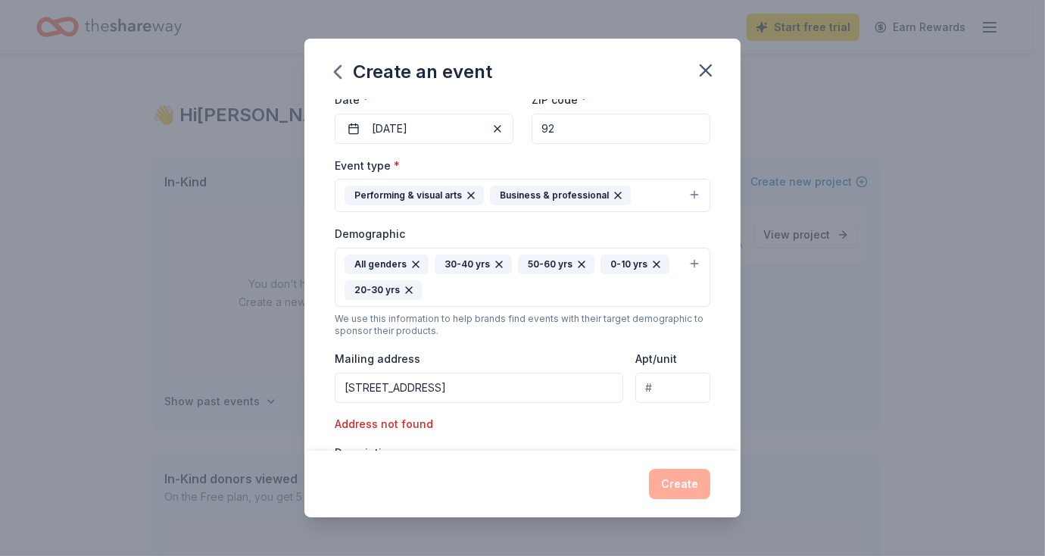
click at [682, 195] on button "Performing & visual arts Business & professional" at bounding box center [523, 195] width 376 height 33
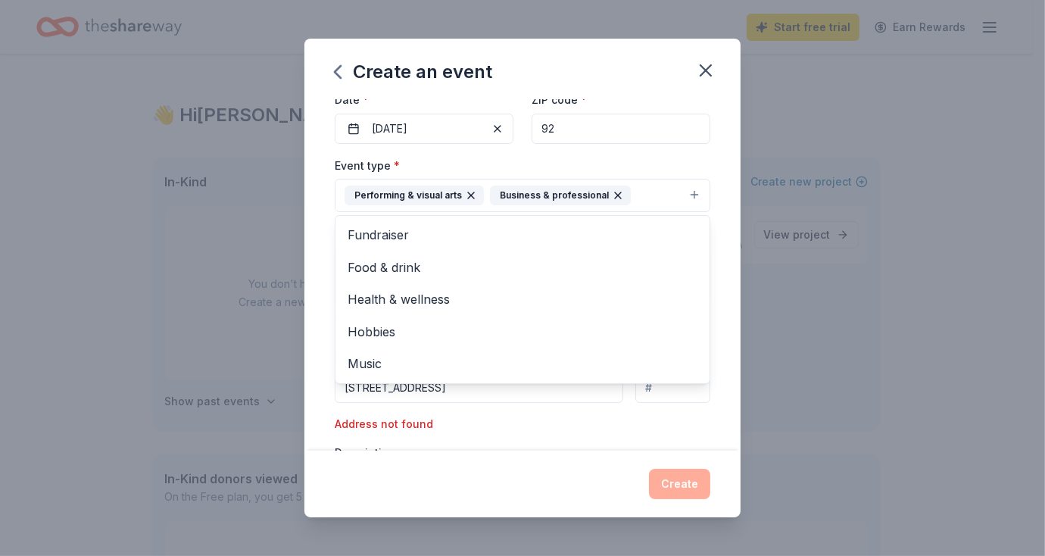
click at [386, 236] on span "Fundraiser" at bounding box center [523, 235] width 350 height 20
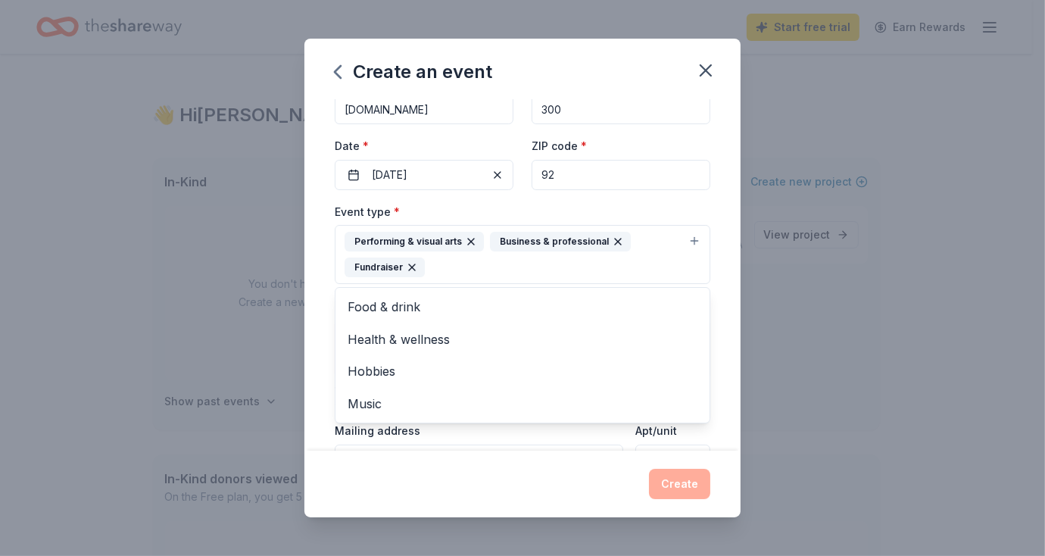
scroll to position [92, 0]
click at [641, 237] on div "Performing & visual arts Business & professional Fundraiser" at bounding box center [514, 256] width 338 height 45
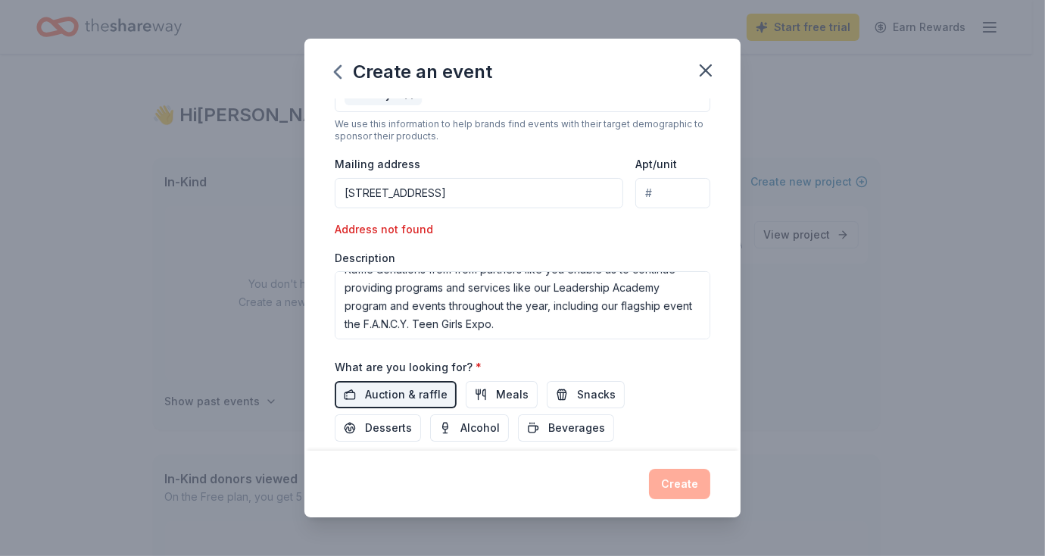
scroll to position [362, 0]
click at [380, 227] on div "Address not found" at bounding box center [424, 228] width 179 height 18
click at [545, 189] on input "[STREET_ADDRESS]" at bounding box center [479, 191] width 289 height 30
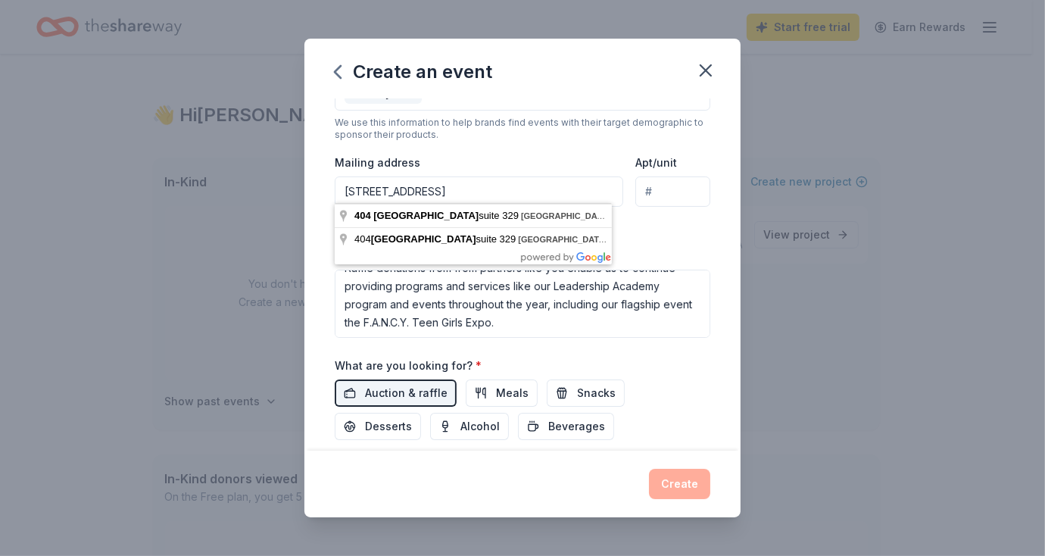
click at [657, 191] on input "Apt/unit" at bounding box center [672, 191] width 75 height 30
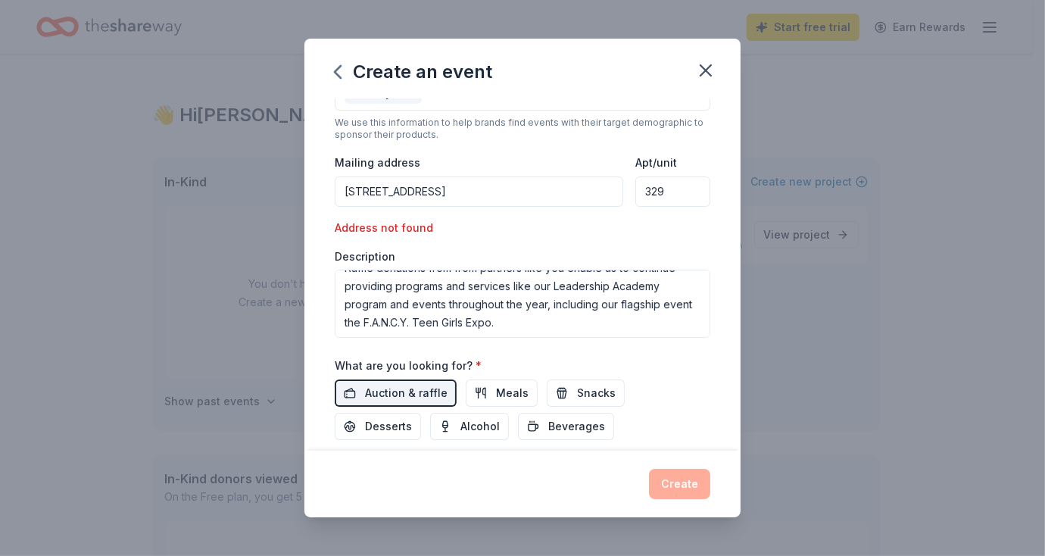
type input "329"
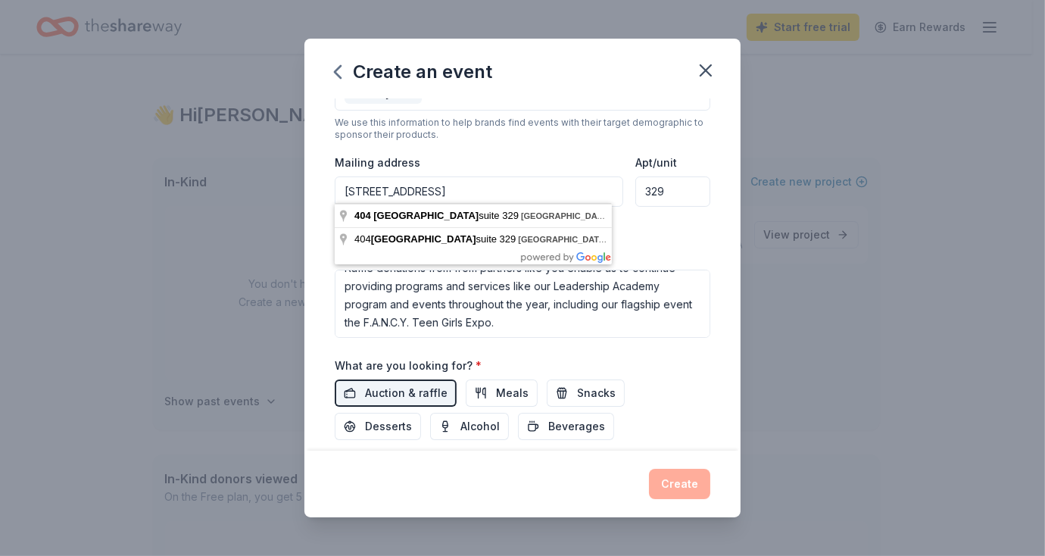
drag, startPoint x: 503, startPoint y: 188, endPoint x: 442, endPoint y: 187, distance: 60.6
click at [442, 187] on input "[STREET_ADDRESS]" at bounding box center [479, 191] width 289 height 30
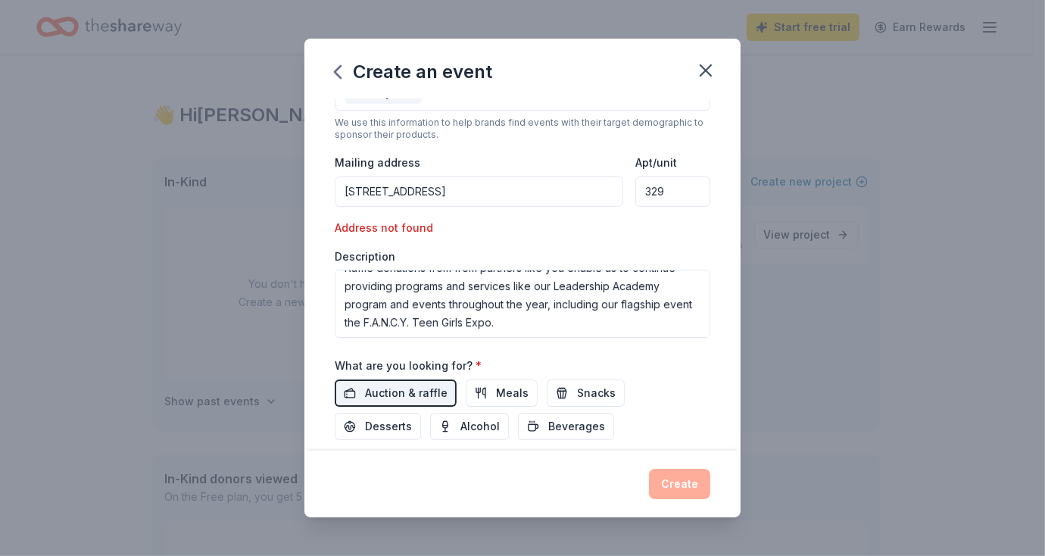
type input "[STREET_ADDRESS]"
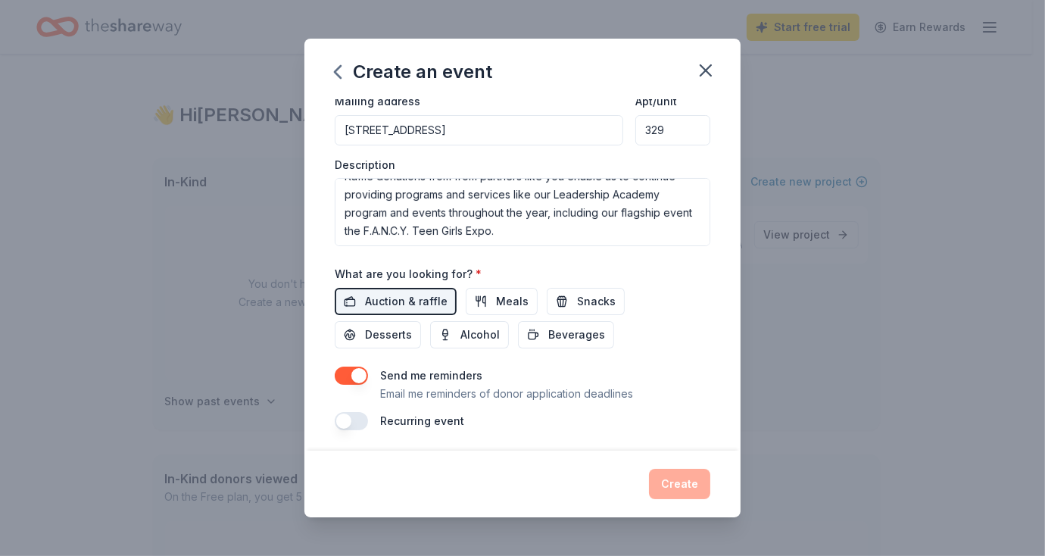
scroll to position [423, 0]
click at [345, 420] on button "button" at bounding box center [351, 421] width 33 height 18
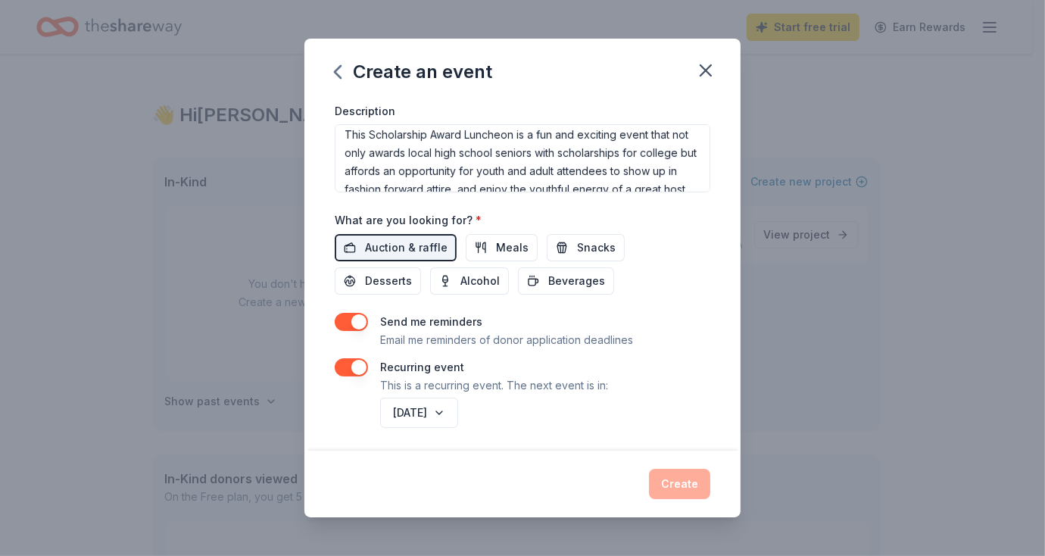
scroll to position [5, 0]
click at [458, 414] on button "[DATE]" at bounding box center [419, 413] width 78 height 30
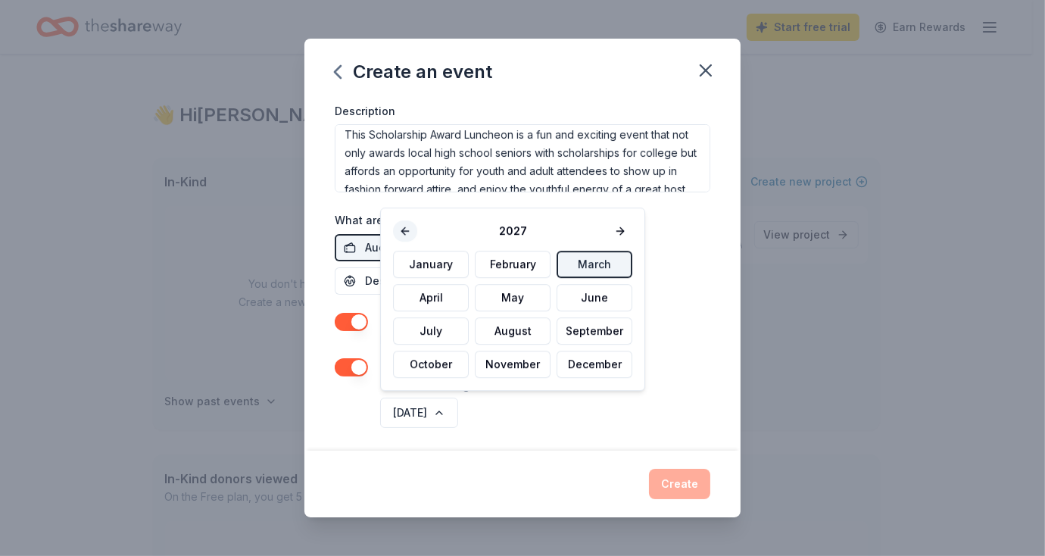
click at [406, 234] on button at bounding box center [405, 230] width 24 height 21
click at [602, 273] on button "March" at bounding box center [595, 264] width 76 height 27
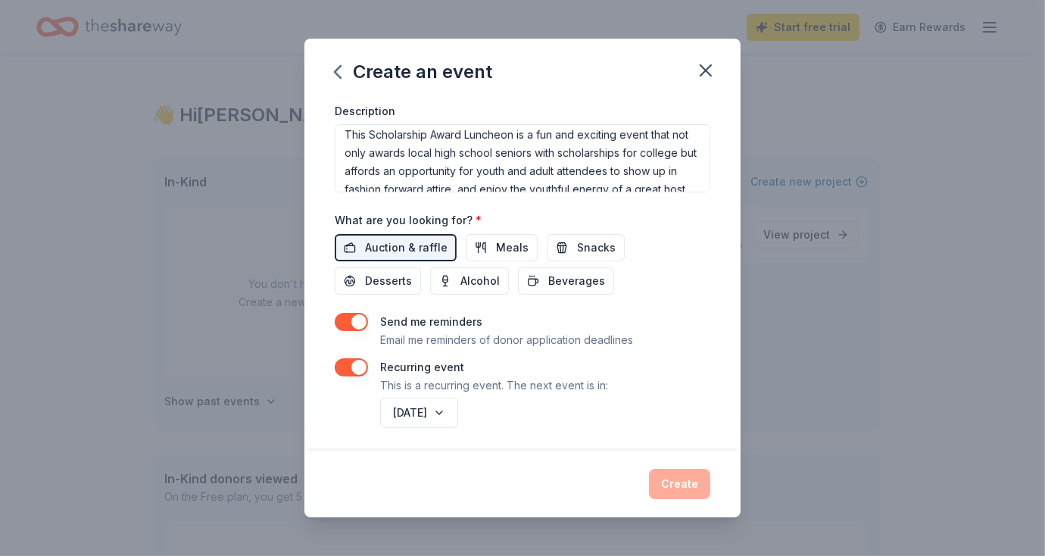
click at [566, 272] on span "Beverages" at bounding box center [576, 281] width 57 height 18
click at [630, 421] on div "[DATE]" at bounding box center [543, 413] width 333 height 36
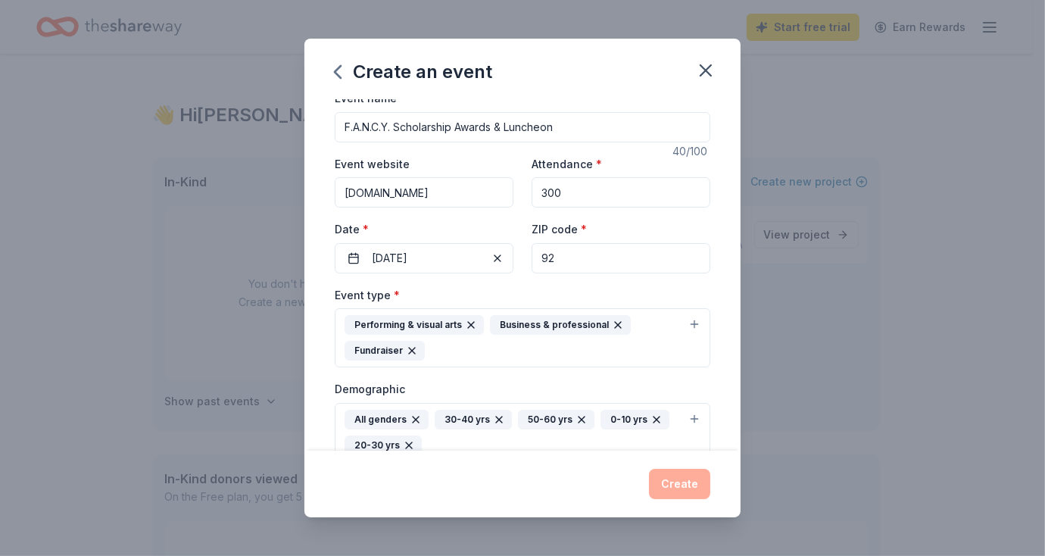
scroll to position [6, 0]
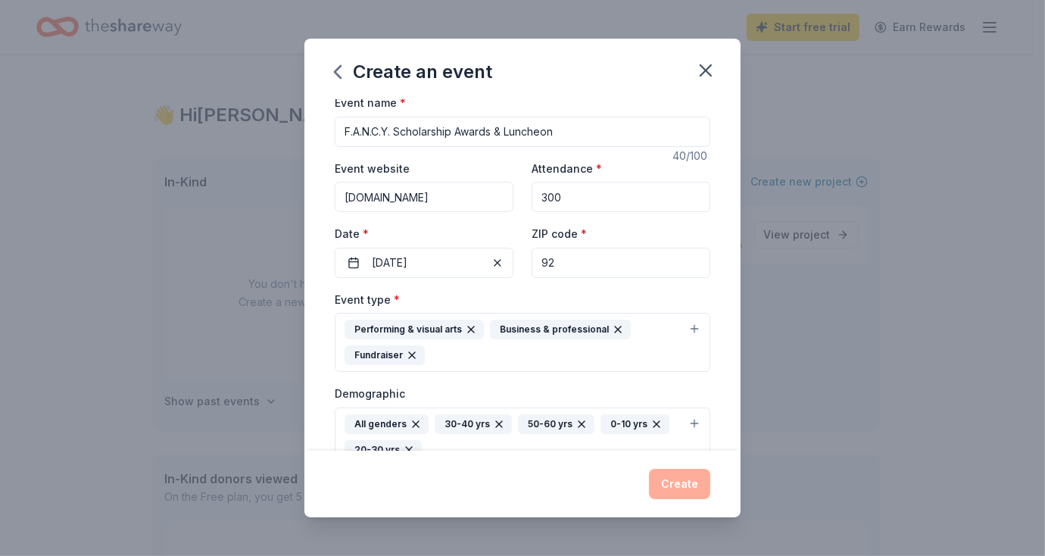
click at [564, 264] on input "92" at bounding box center [621, 263] width 179 height 30
type input "92114"
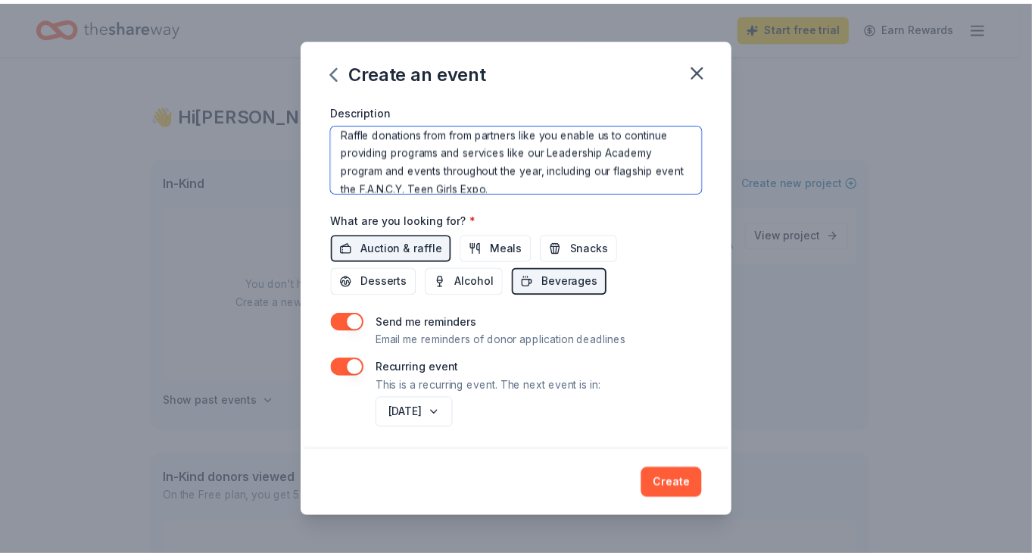
scroll to position [145, 0]
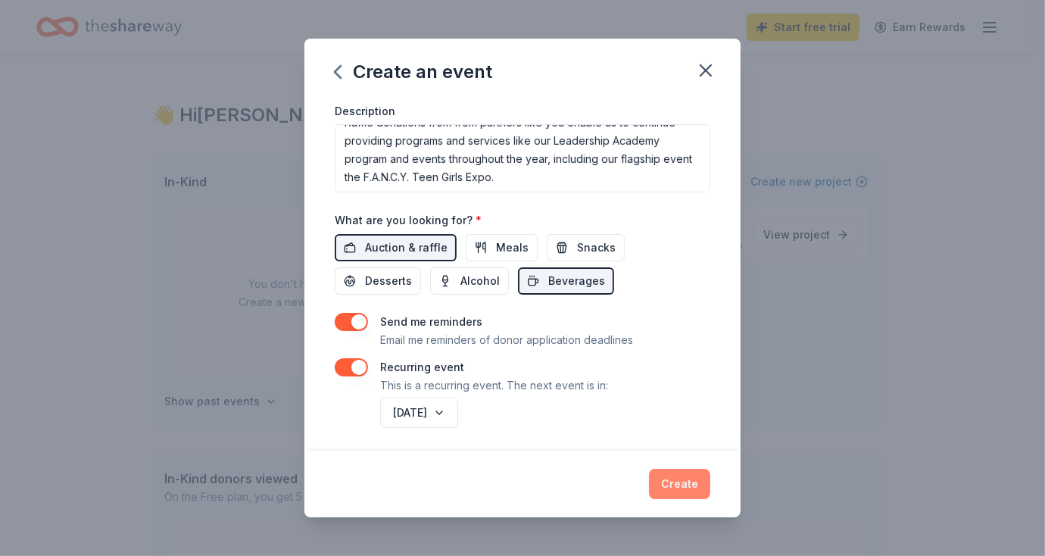
click at [666, 476] on button "Create" at bounding box center [679, 484] width 61 height 30
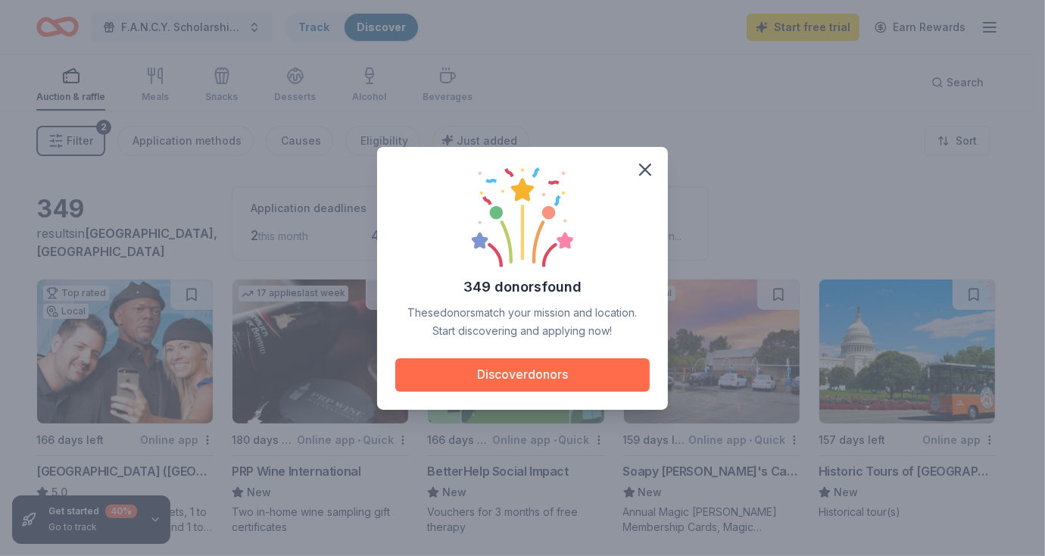
click at [488, 384] on button "Discover donors" at bounding box center [522, 374] width 254 height 33
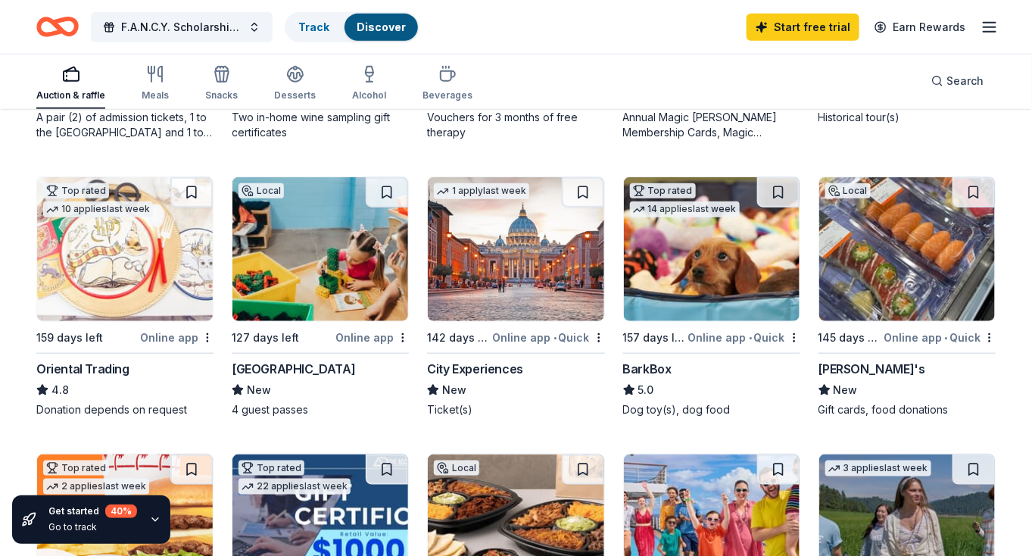
scroll to position [397, 0]
